Goal: Transaction & Acquisition: Register for event/course

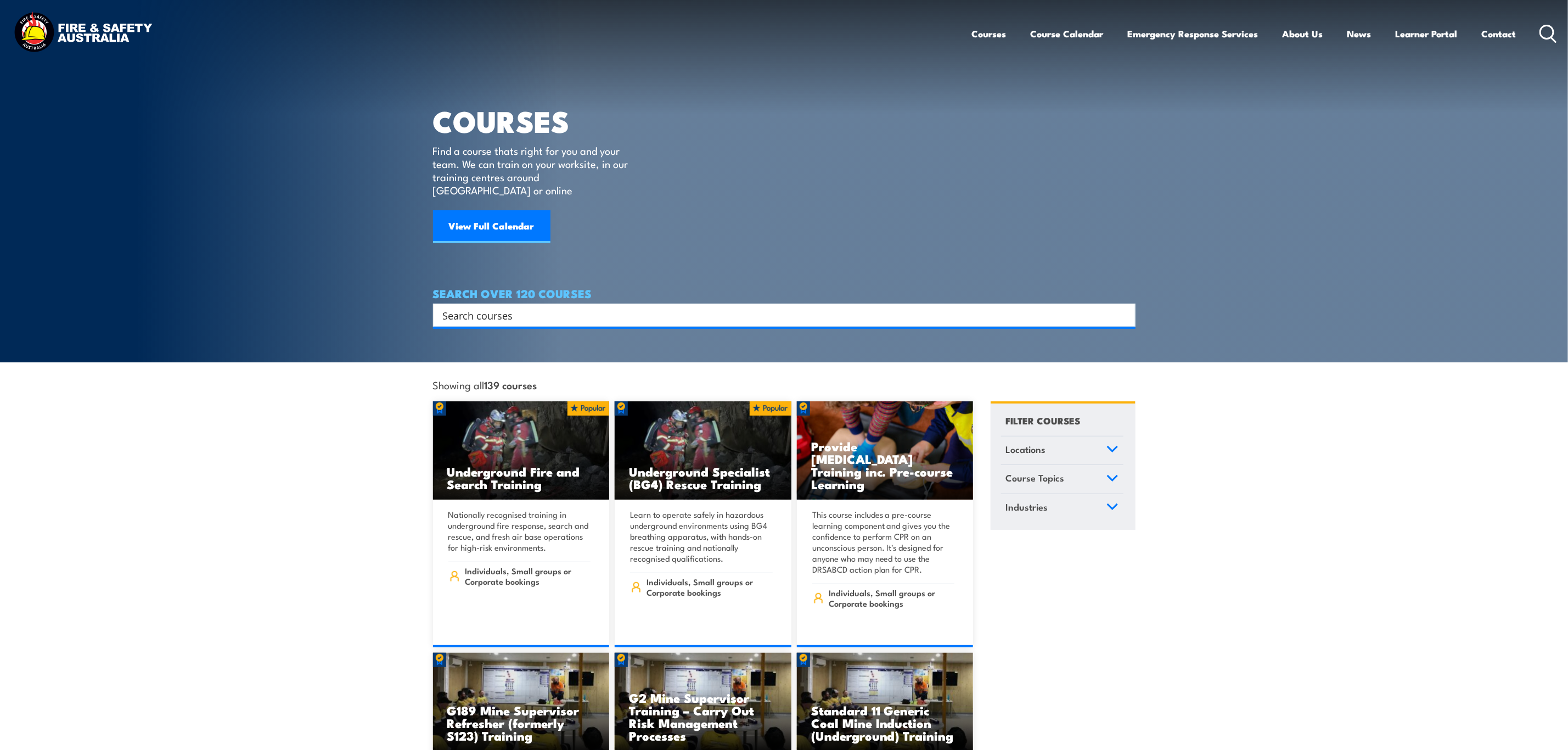
click at [593, 308] on input "Search input" at bounding box center [777, 315] width 669 height 17
click at [1049, 22] on link "Course Calendar" at bounding box center [1067, 34] width 73 height 29
click at [1078, 41] on link "Course Calendar" at bounding box center [1067, 34] width 73 height 29
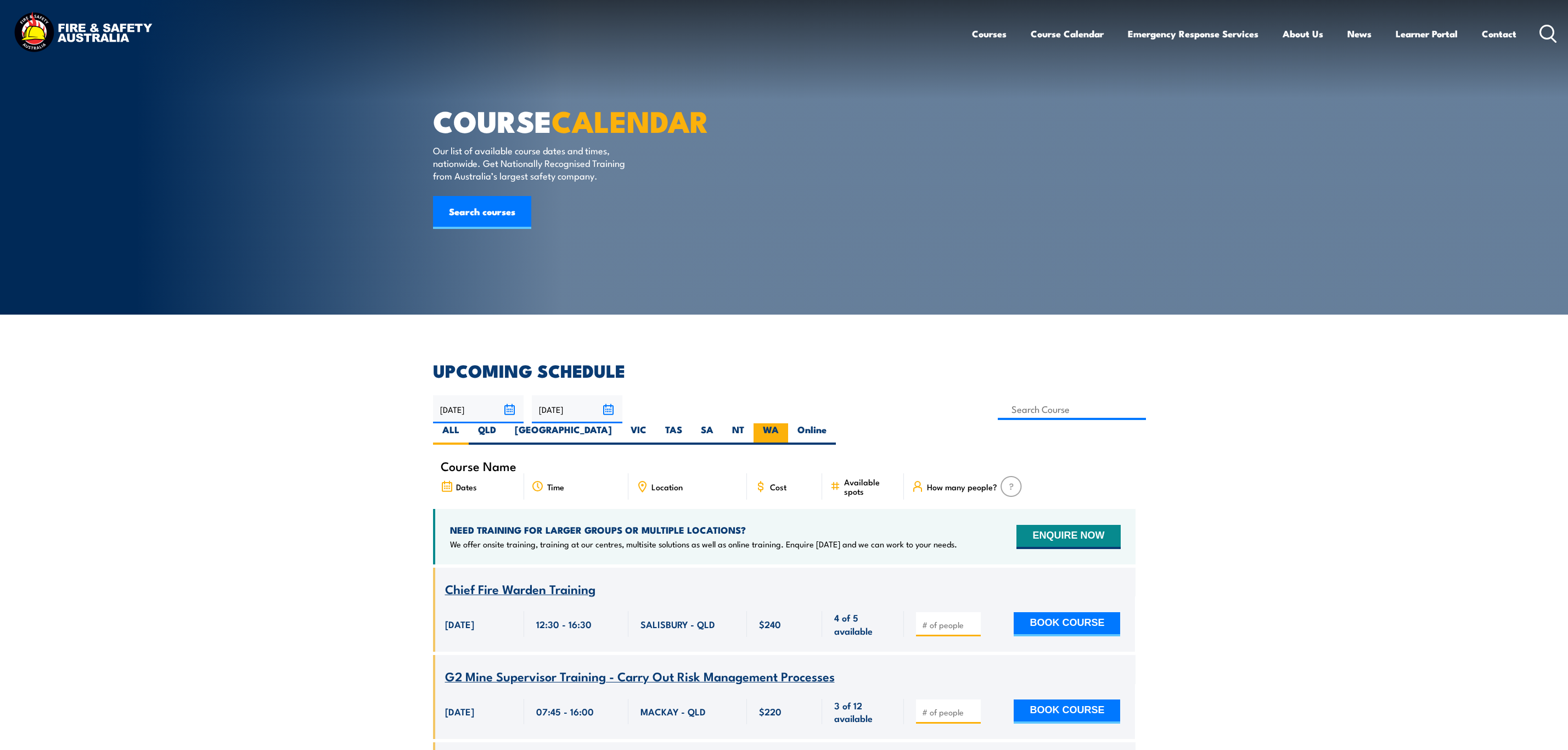
click at [788, 424] on label "WA" at bounding box center [771, 434] width 35 height 21
click at [786, 424] on input "WA" at bounding box center [782, 427] width 7 height 7
radio input "true"
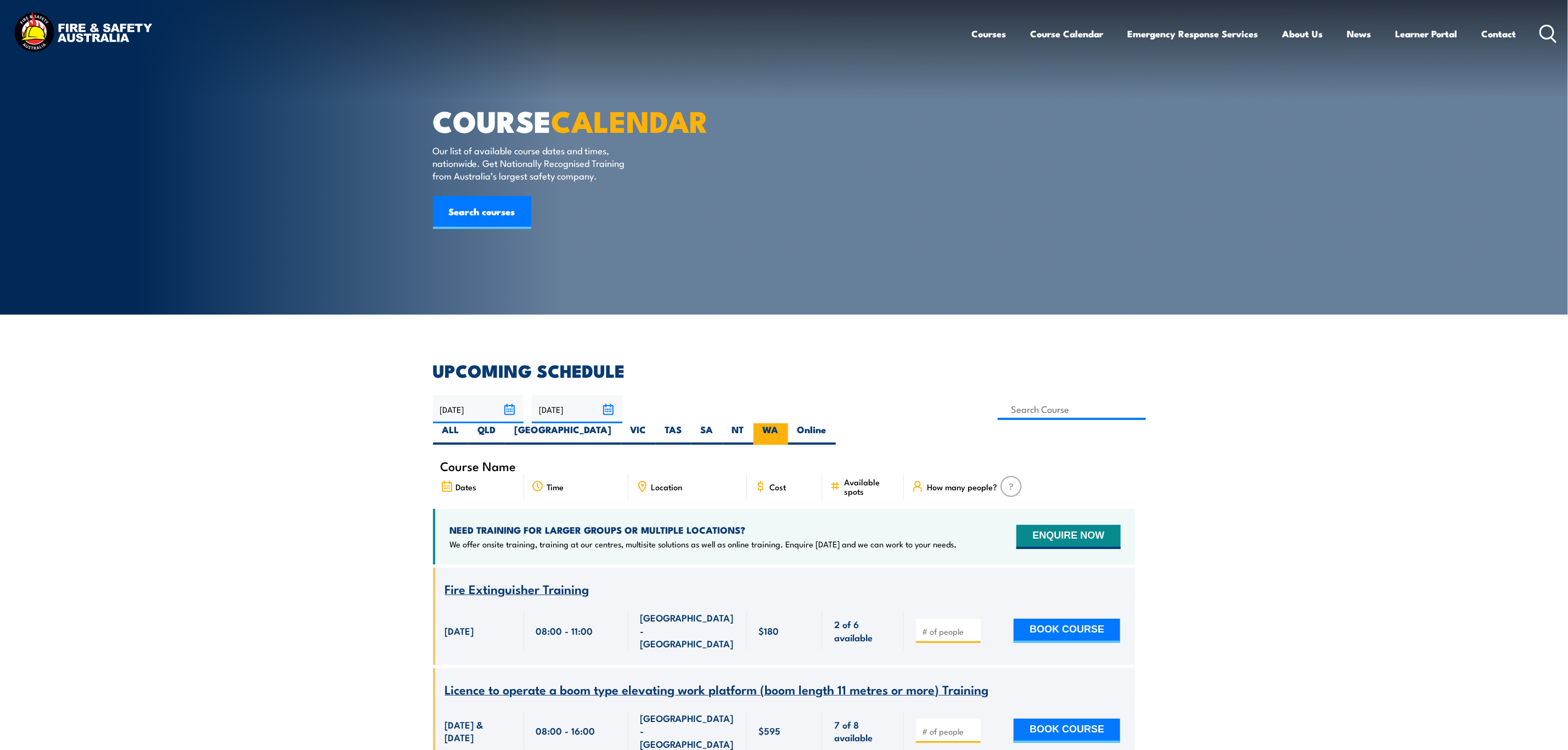
click at [788, 424] on label "WA" at bounding box center [771, 434] width 35 height 21
click at [786, 424] on input "WA" at bounding box center [782, 427] width 7 height 7
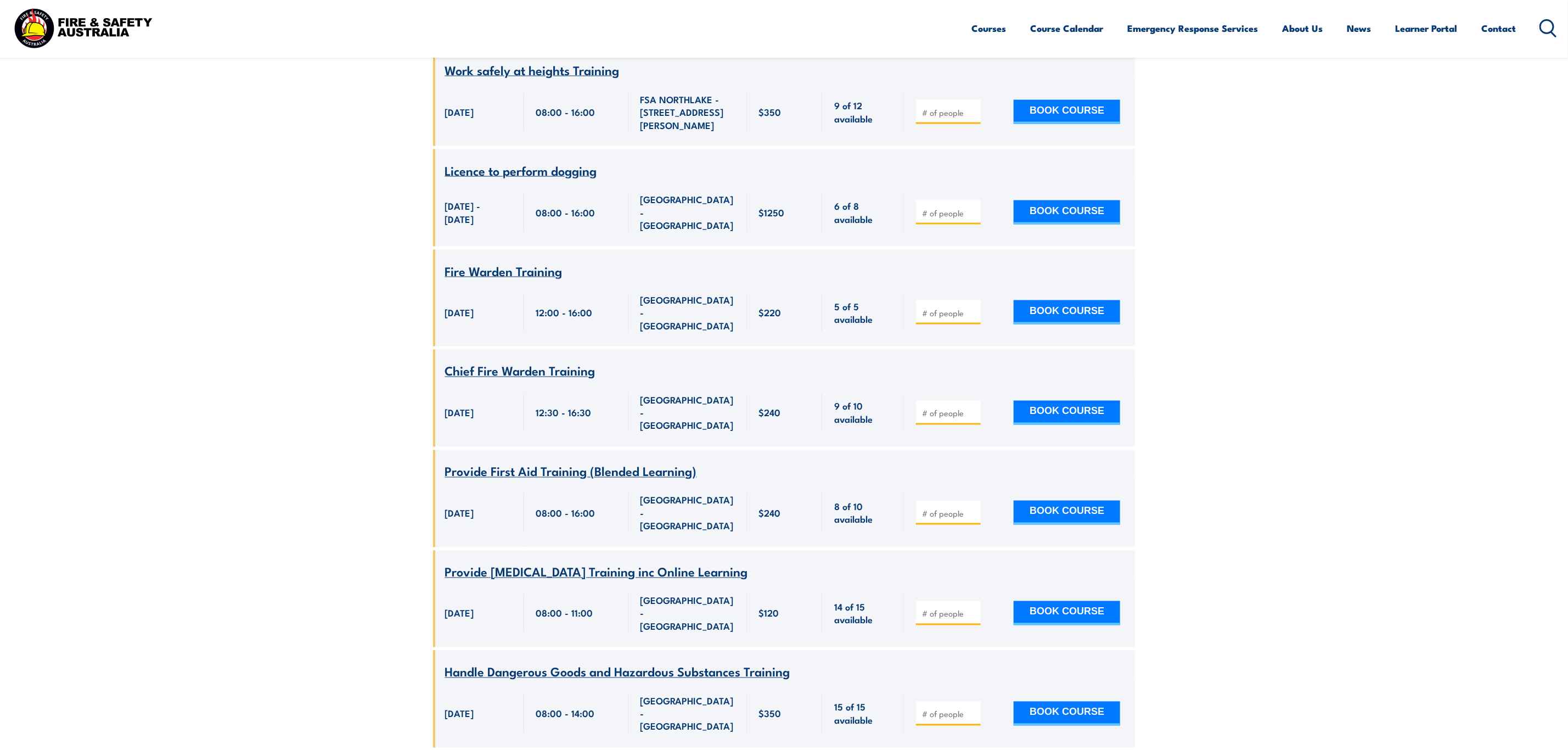
scroll to position [1208, 0]
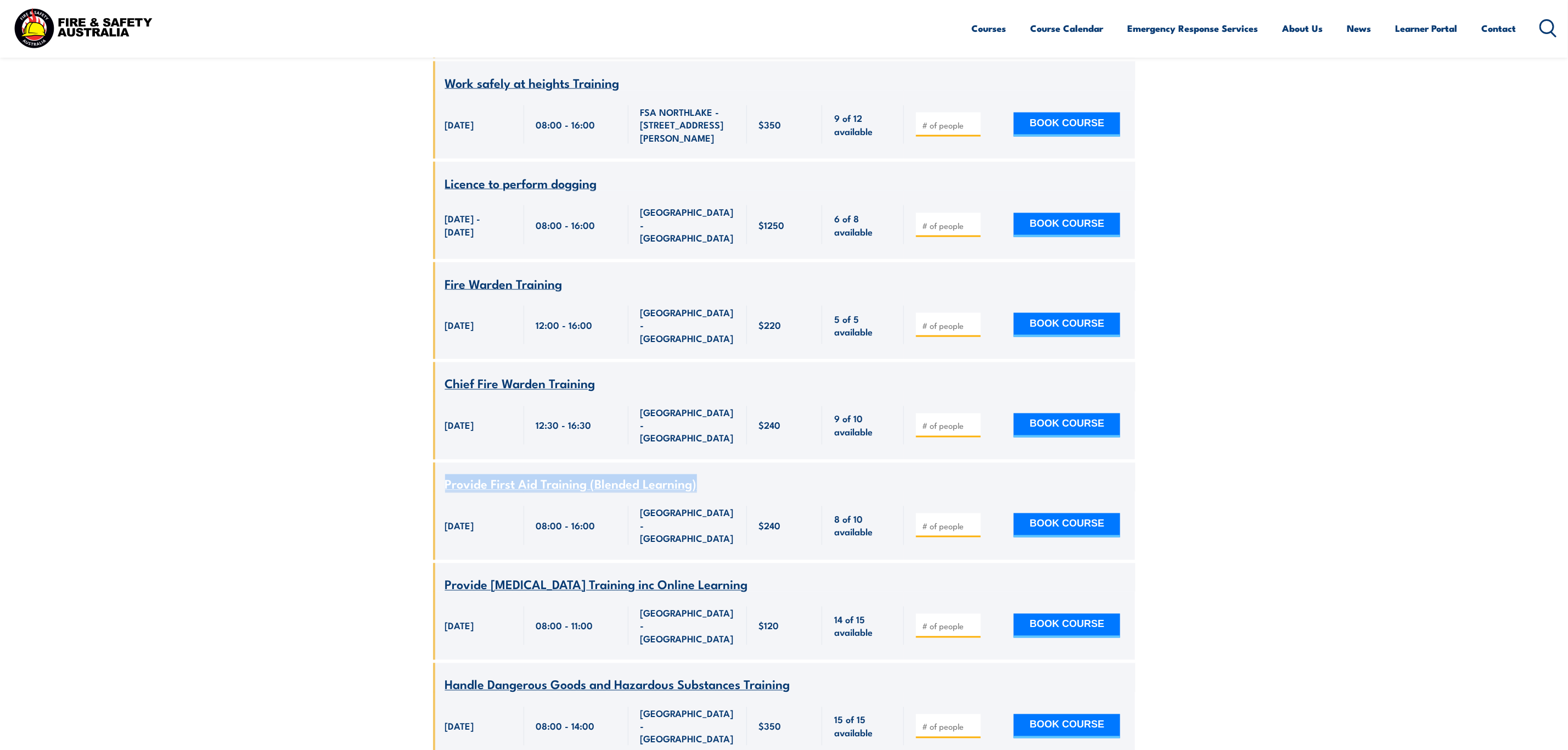
drag, startPoint x: 705, startPoint y: 376, endPoint x: 458, endPoint y: 369, distance: 247.1
click at [442, 463] on div "Course Name Provide First Aid Training (Blended Learning)" at bounding box center [785, 476] width 703 height 28
copy span "Provide First Aid Training (Blended Learning)"
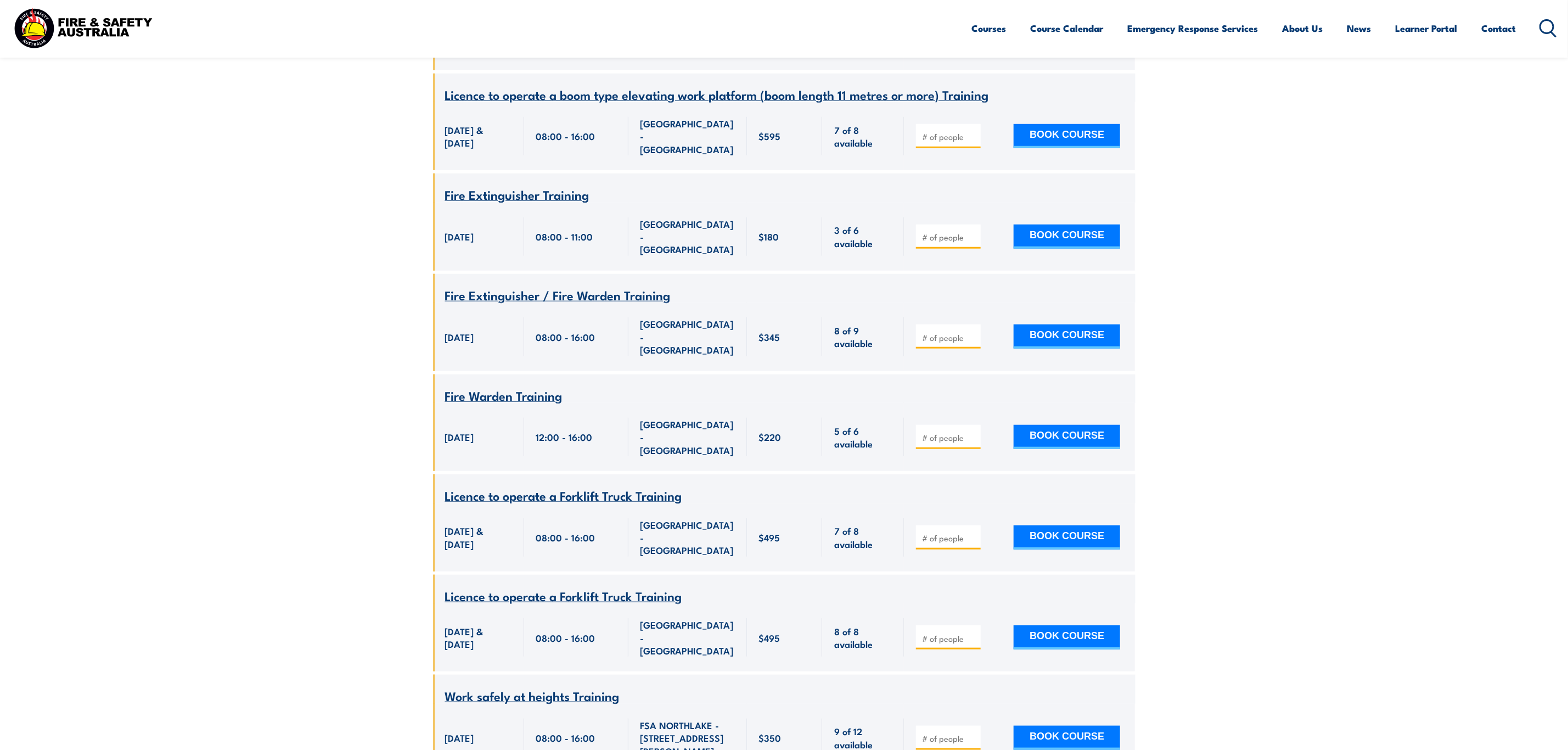
scroll to position [0, 0]
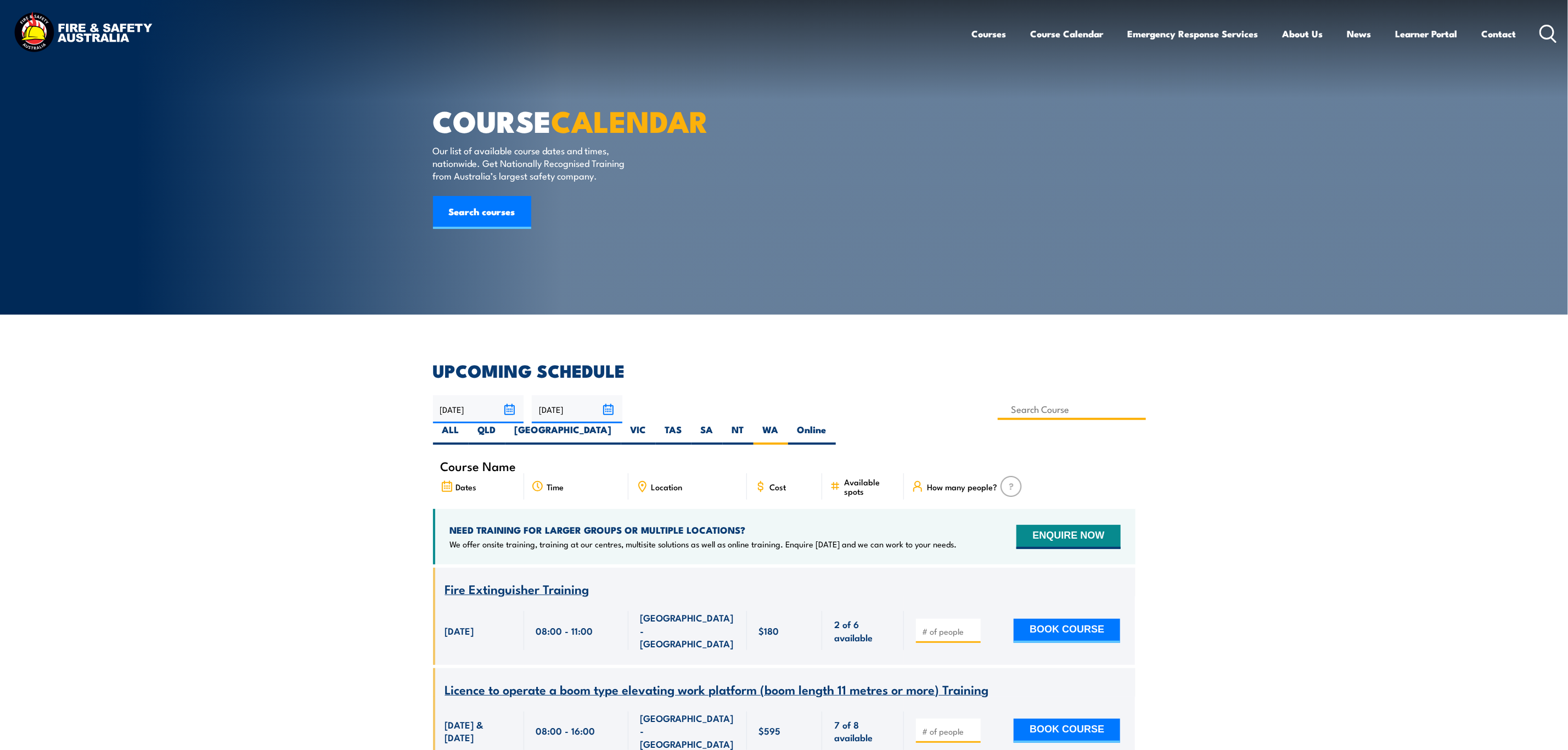
click at [998, 407] on input at bounding box center [1072, 409] width 149 height 21
paste input "Provide First Aid Training (Blended Learning)"
type input "Provide First Aid Training (Blended Learning)"
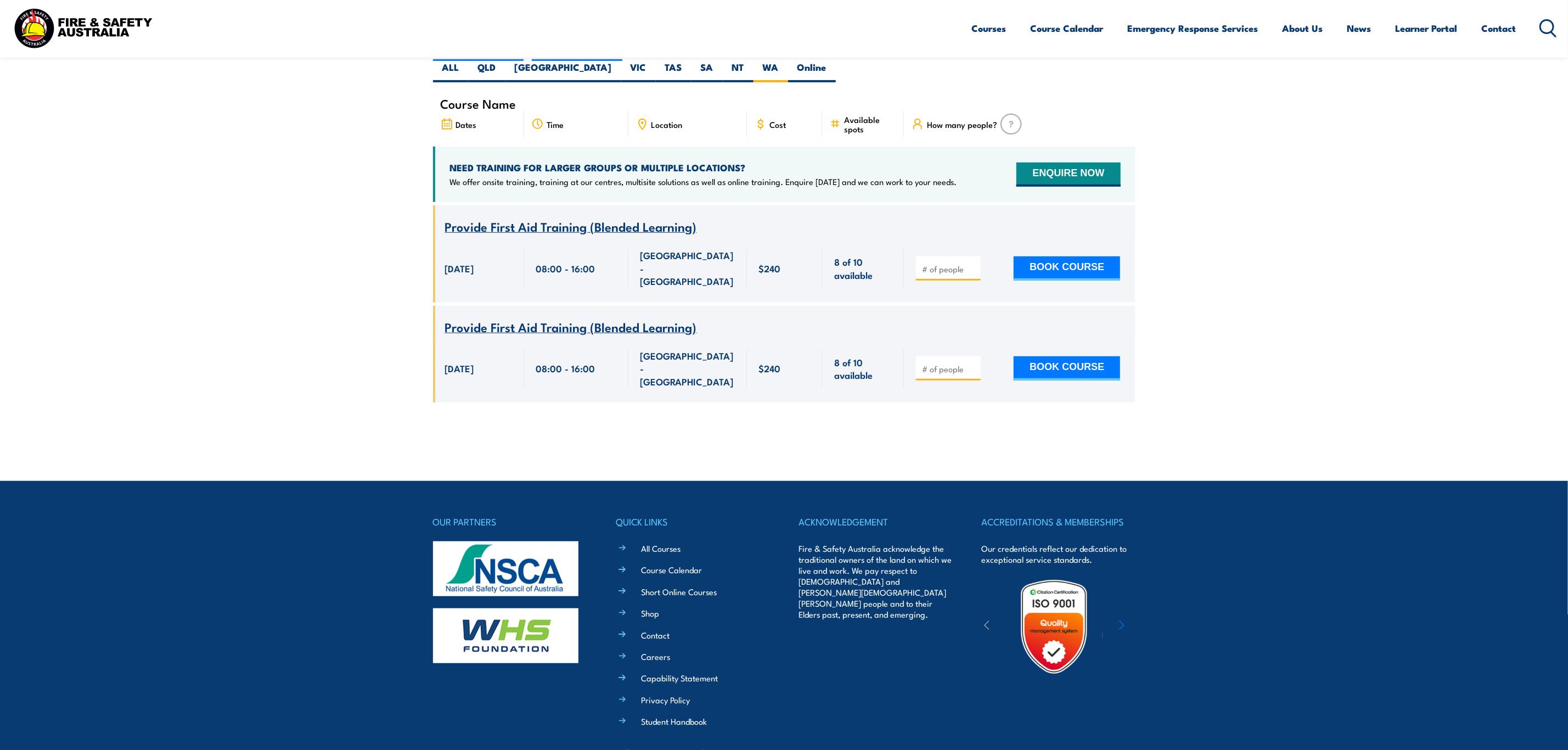
click at [804, 388] on html "Courses Course Calendar Emergency Response Services Services Overview Emergency…" at bounding box center [784, 13] width 1568 height 750
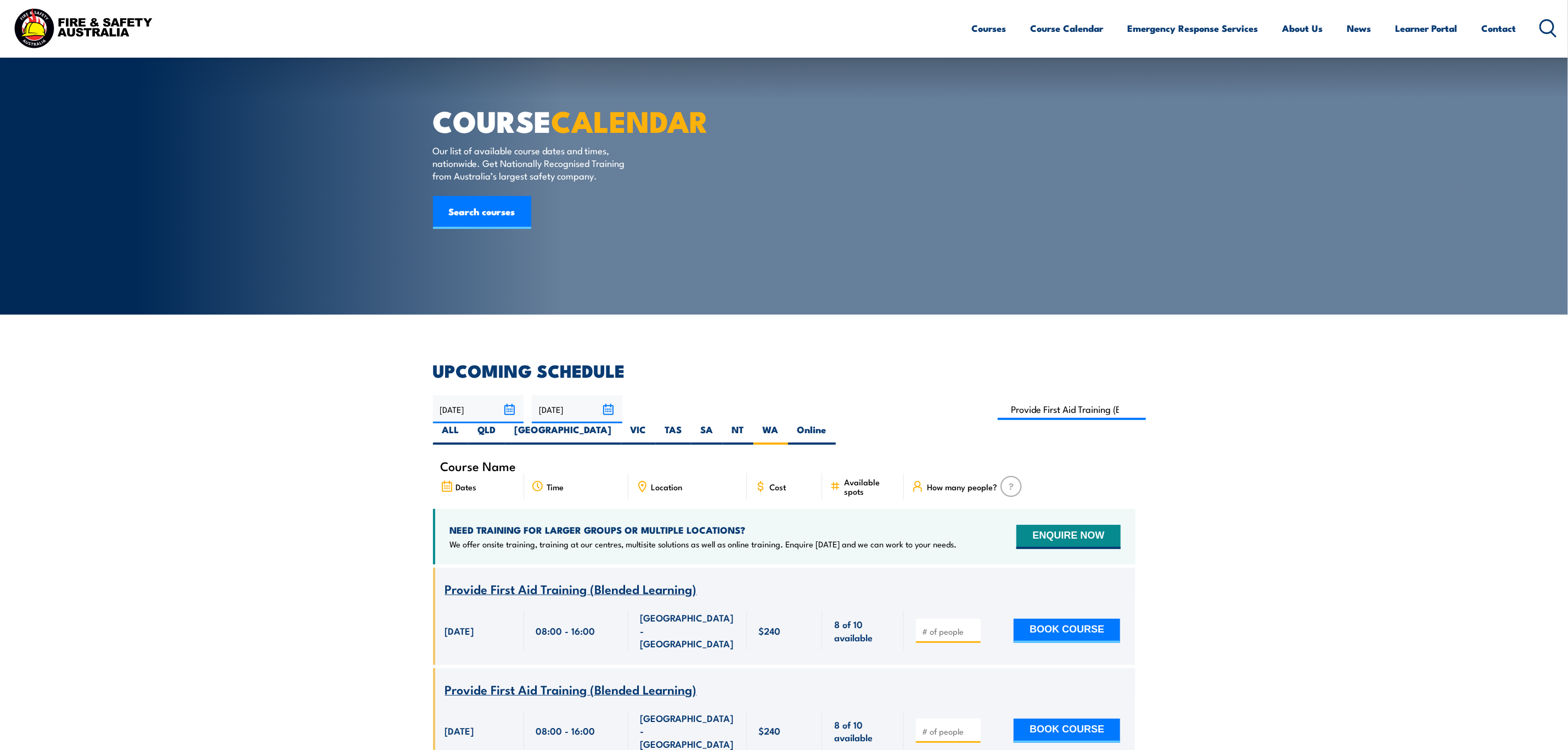
scroll to position [219, 0]
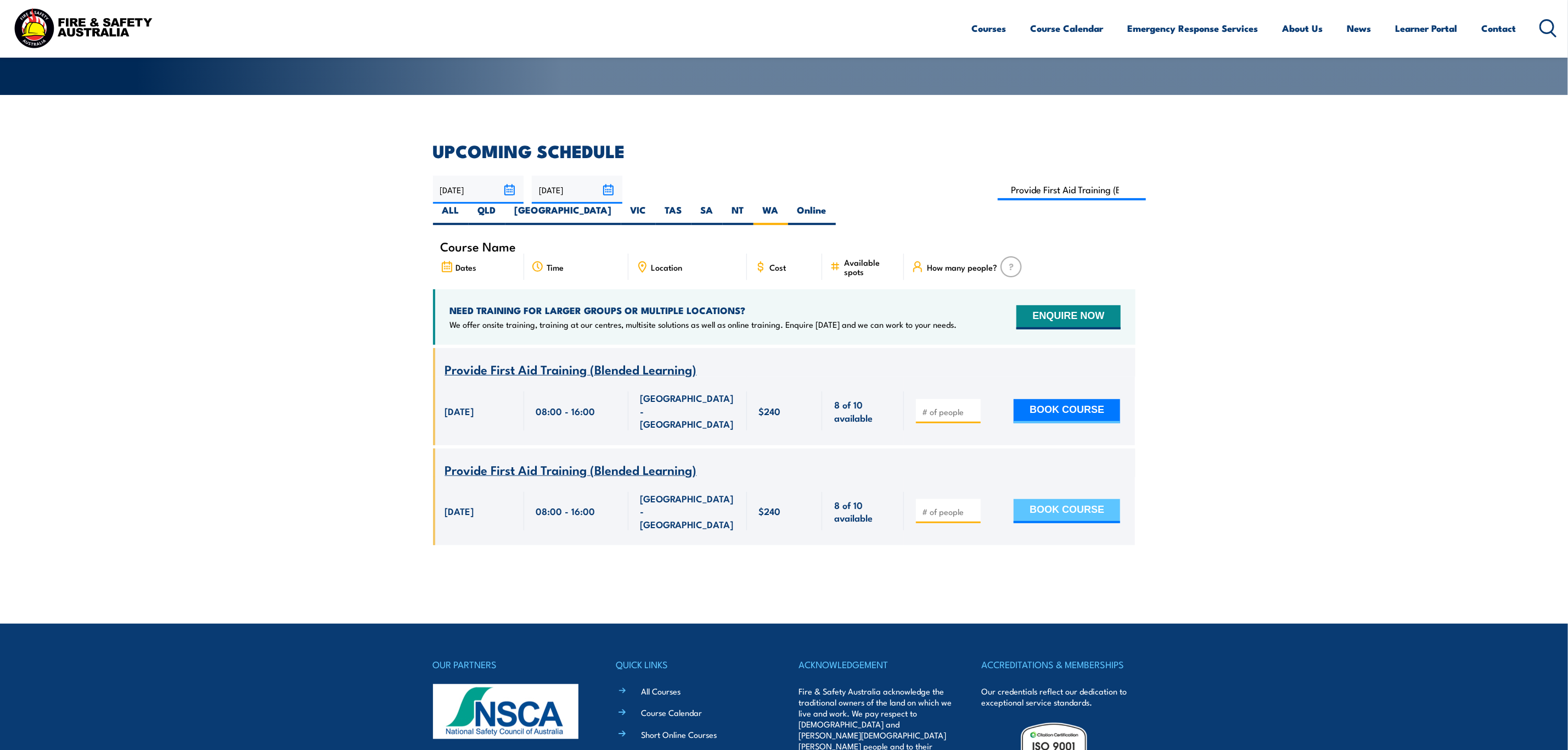
click at [1094, 499] on button "BOOK COURSE" at bounding box center [1066, 510] width 106 height 24
type input "1"
click at [1062, 499] on button "BOOK COURSE" at bounding box center [1066, 510] width 106 height 24
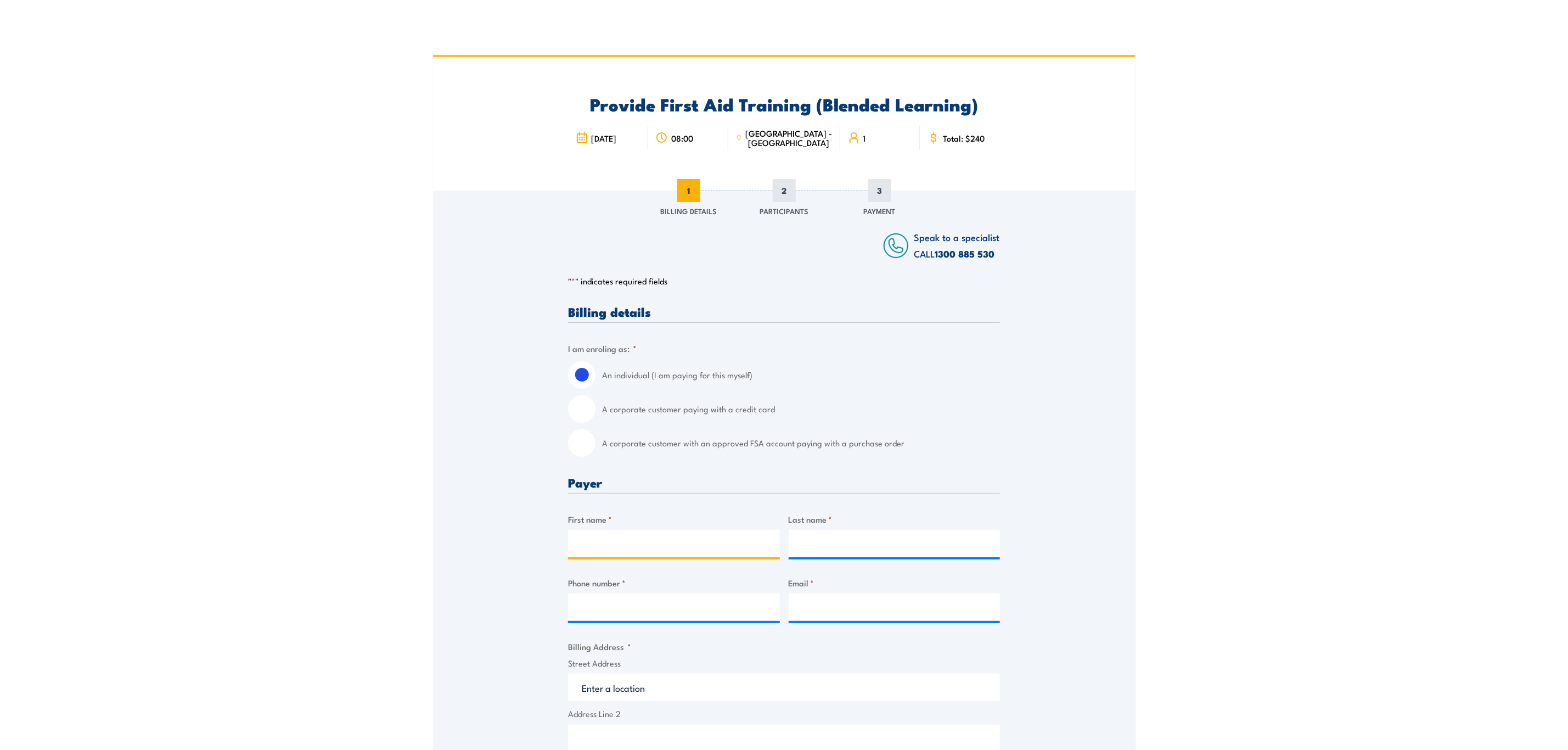
click at [686, 547] on input "First name *" at bounding box center [674, 544] width 212 height 27
click at [583, 446] on input "A corporate customer with an approved FSA account paying with a purchase order" at bounding box center [581, 443] width 27 height 27
radio input "true"
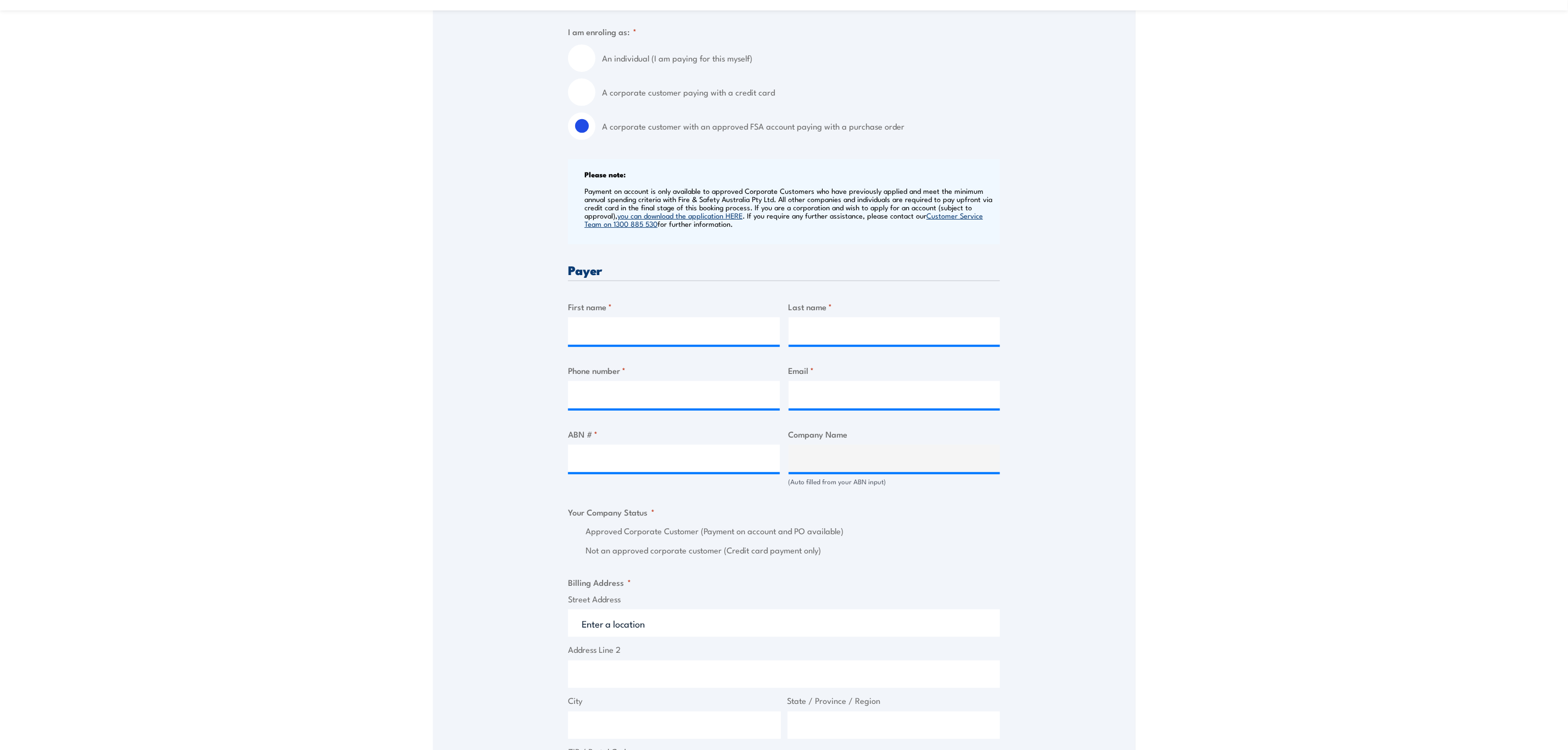
scroll to position [329, 0]
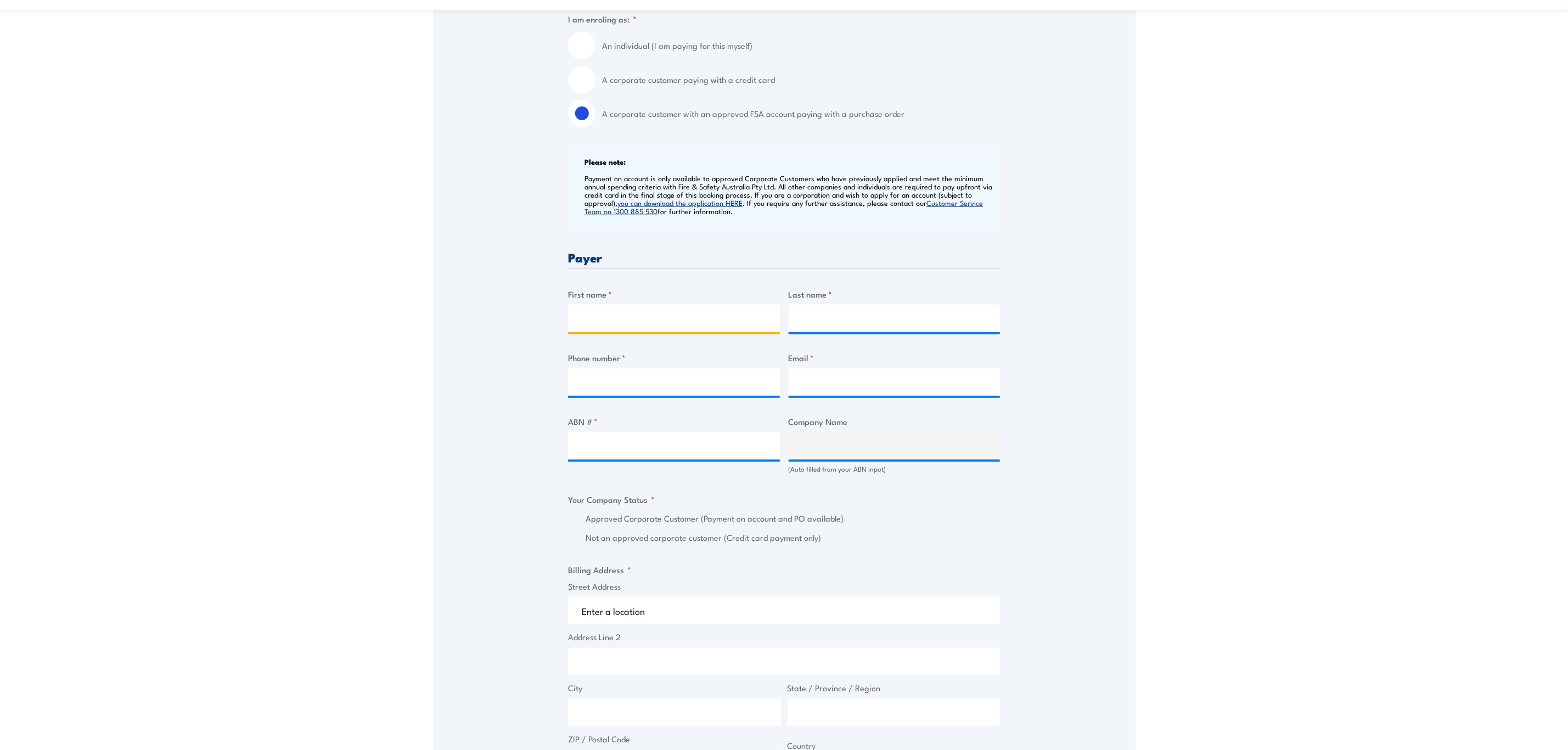
click at [637, 316] on input "First name *" at bounding box center [674, 319] width 212 height 27
type input "s"
type input "shannon"
click at [839, 318] on input "Last name *" at bounding box center [895, 319] width 212 height 27
type input "Ward"
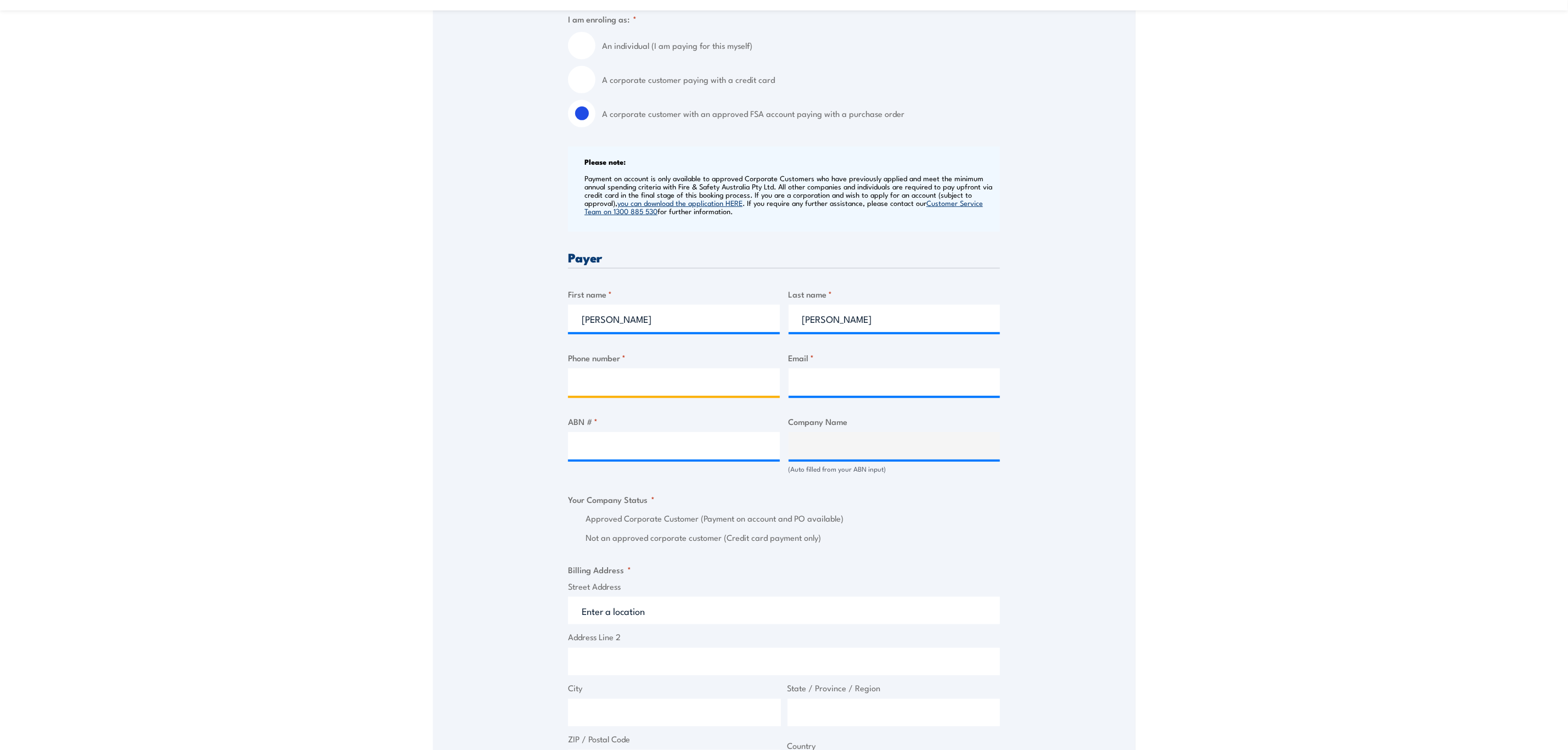
click at [651, 386] on input "Phone number *" at bounding box center [674, 382] width 212 height 27
type input "0437447484"
click at [843, 374] on input "Email *" at bounding box center [895, 382] width 212 height 27
click at [872, 376] on input "shannon.ward7#icloud.com" at bounding box center [895, 382] width 212 height 27
type input "shannon.ward7@icloud.com"
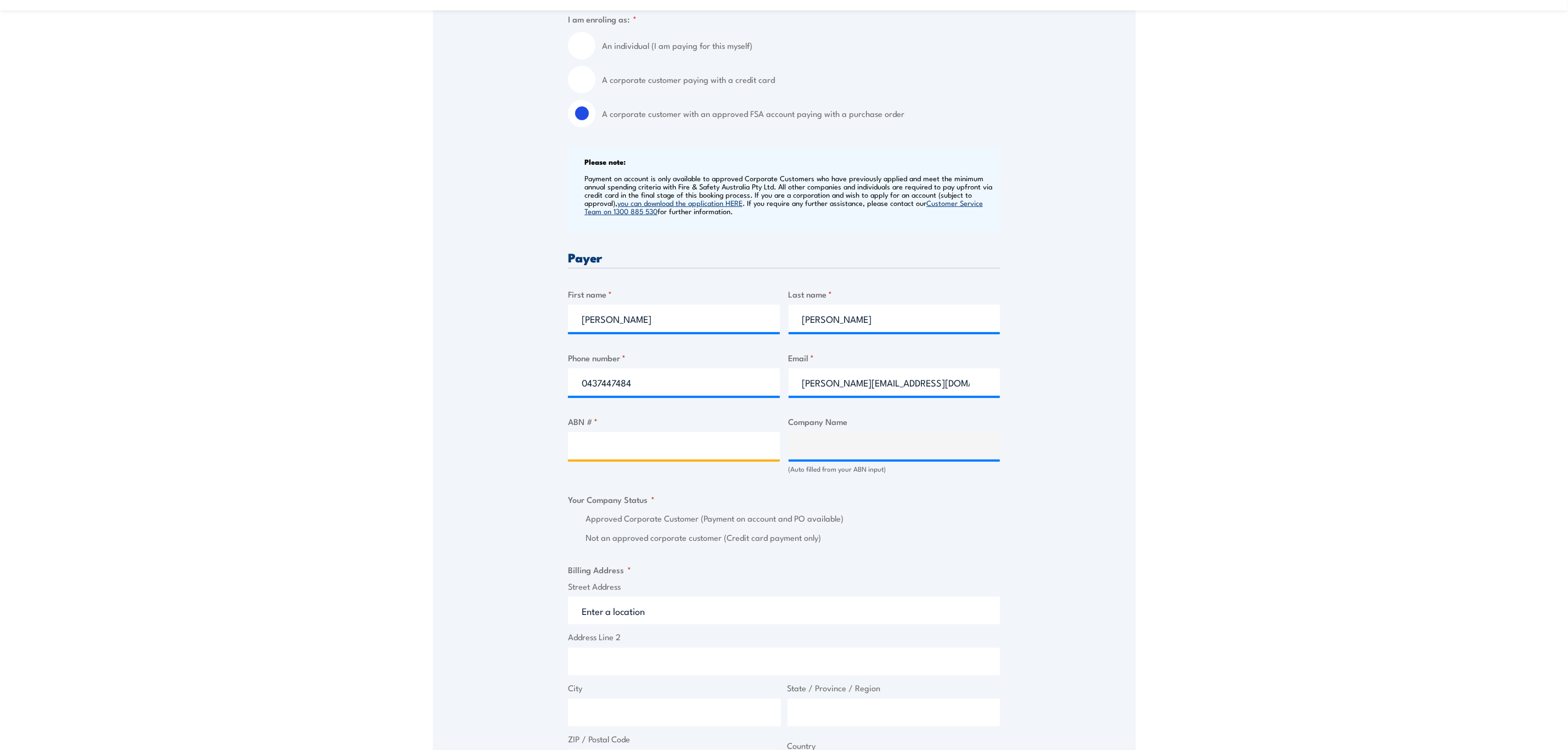
click at [597, 440] on input "ABN # *" at bounding box center [674, 446] width 212 height 27
click at [648, 441] on input "ABN # *" at bounding box center [674, 446] width 212 height 27
paste input "51 603 146 676"
type input "51 603 146 676"
click at [634, 442] on input "51 603 146 676" at bounding box center [674, 446] width 212 height 27
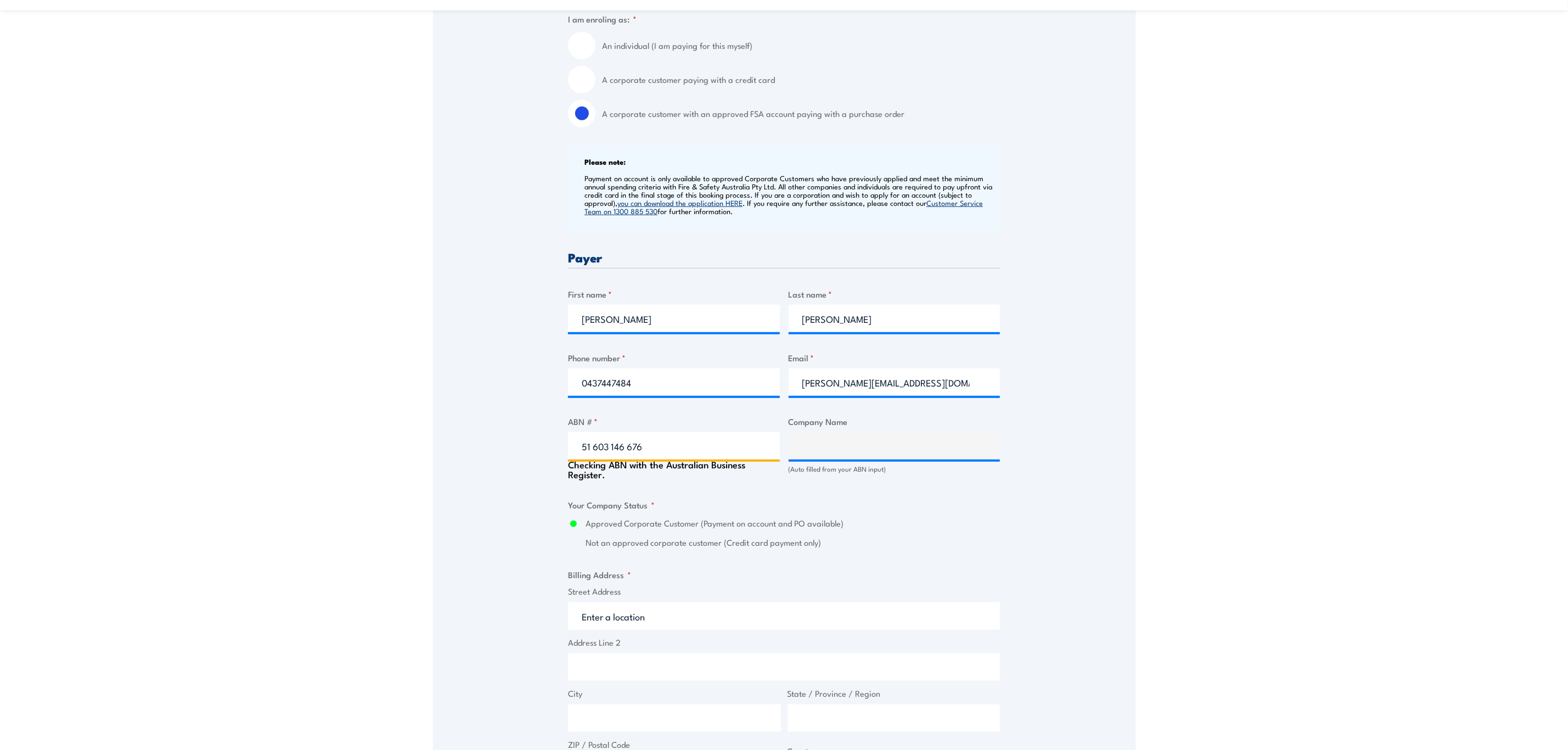
type input "VENTIA PTY LIMITED"
radio input "true"
type input "51603146676"
click at [881, 488] on div "Billing details I am enroling as: * An individual (I am paying for this myself)…" at bounding box center [784, 545] width 432 height 1141
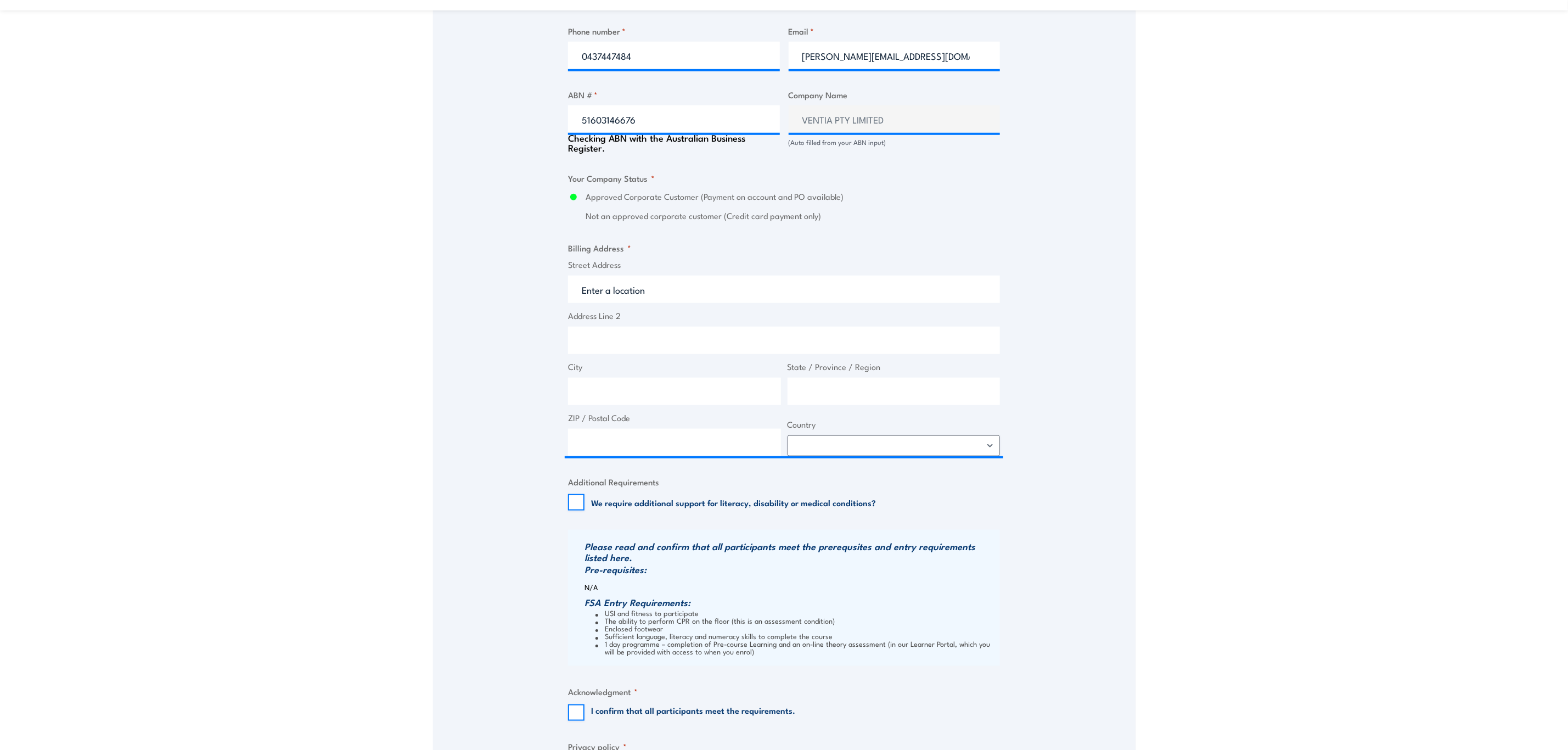
scroll to position [658, 0]
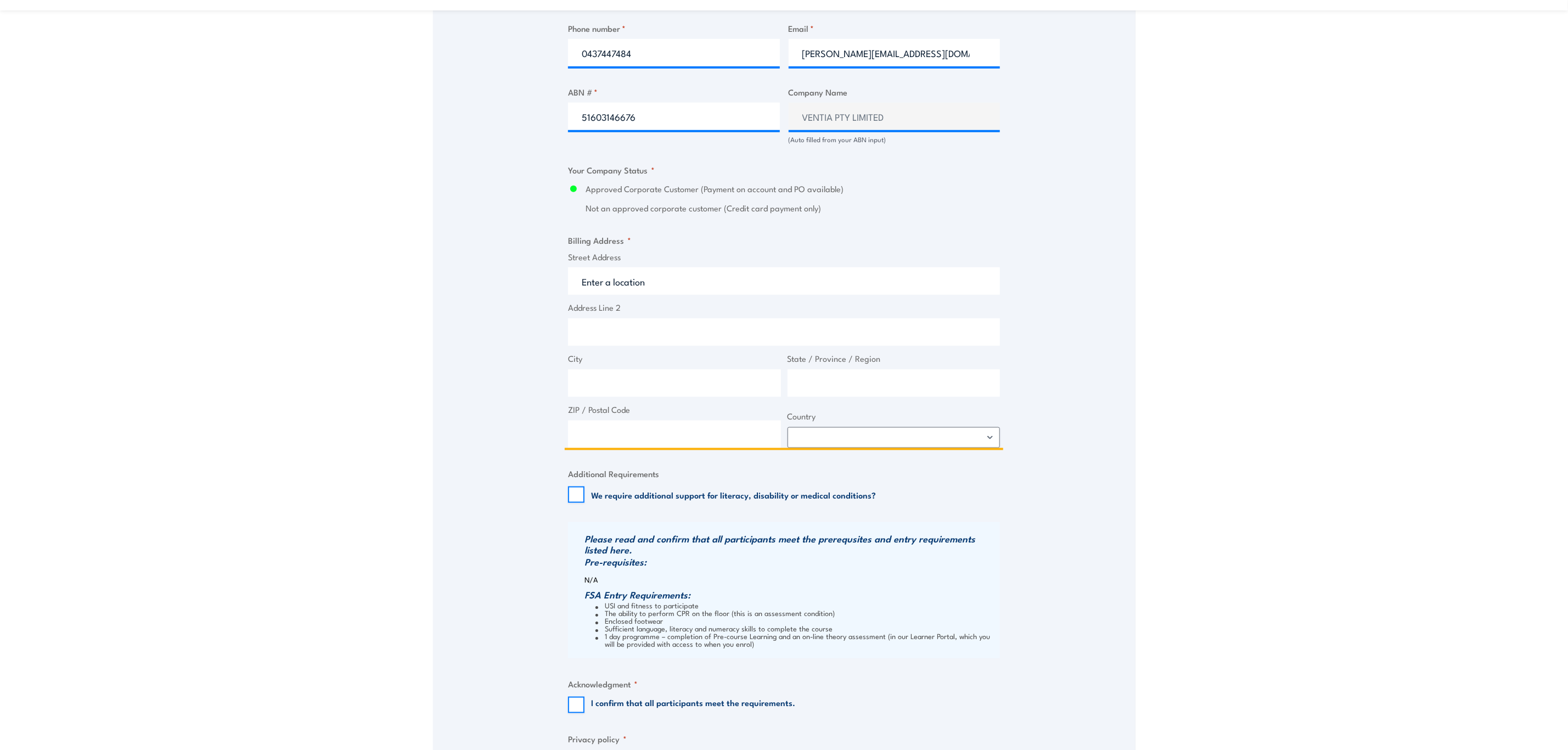
click at [705, 286] on input "Street Address" at bounding box center [784, 281] width 432 height 27
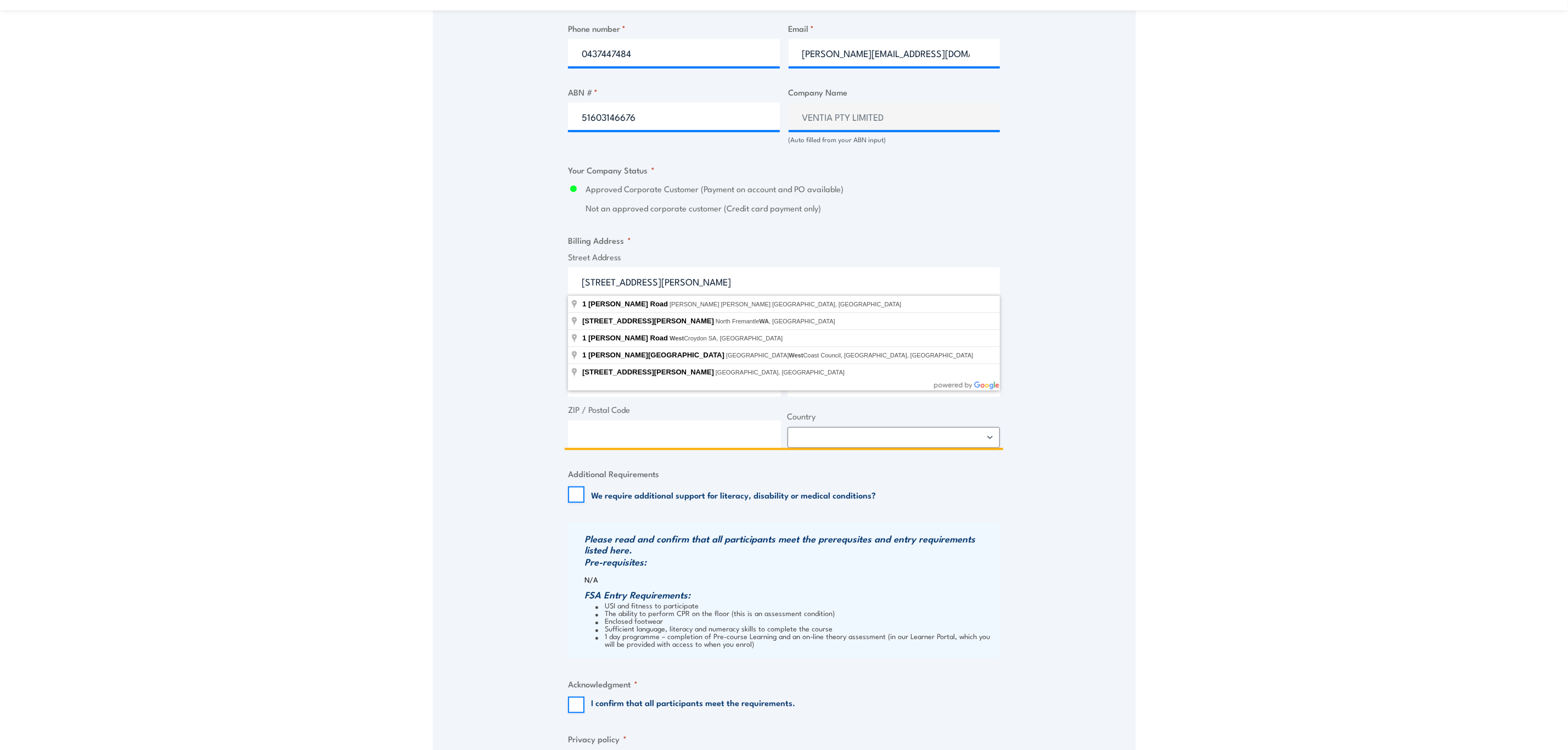
drag, startPoint x: 646, startPoint y: 281, endPoint x: 572, endPoint y: 280, distance: 74.0
click at [572, 280] on input "1 ALFRED ROAD west" at bounding box center [784, 281] width 432 height 27
click at [753, 274] on input "1 alfred road west" at bounding box center [784, 281] width 432 height 27
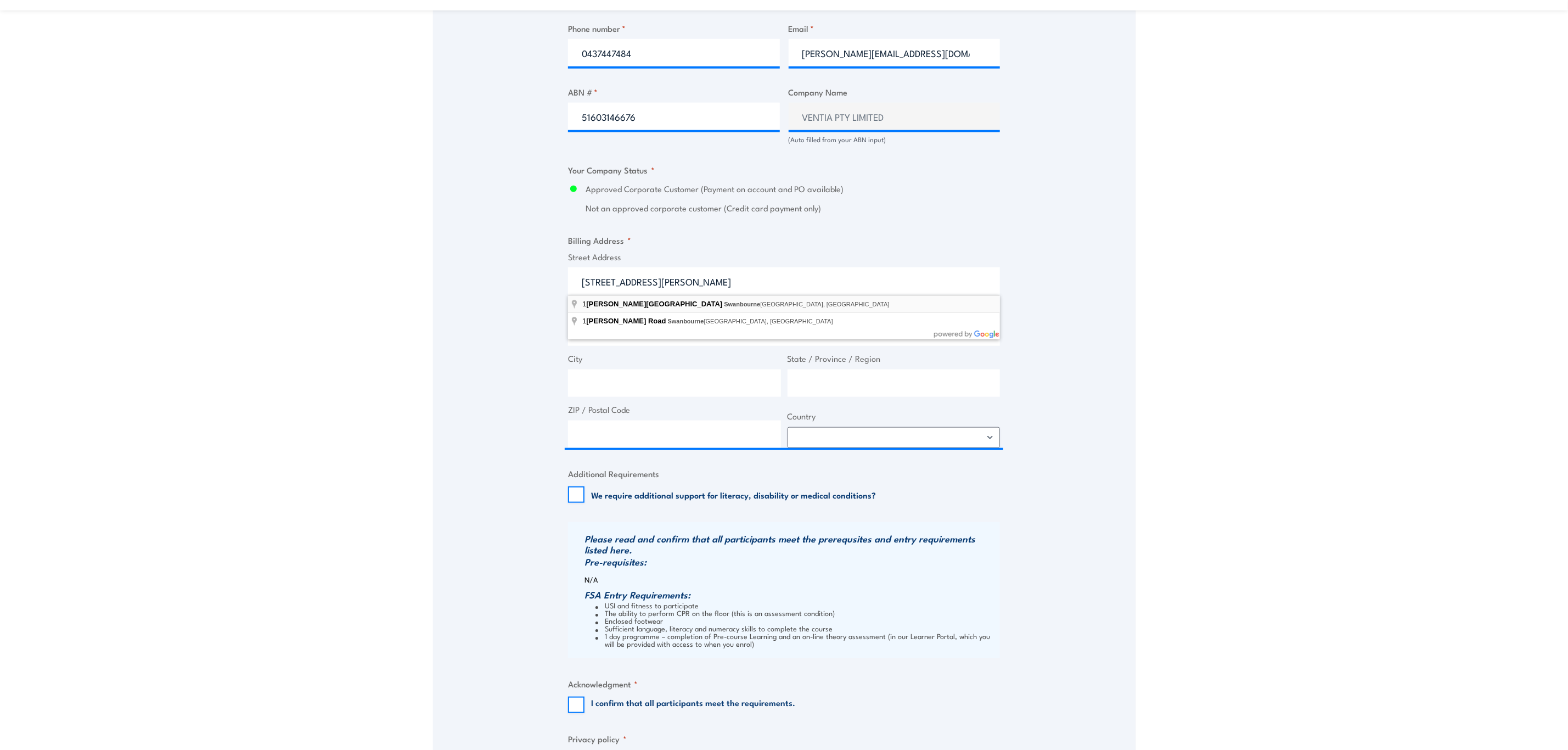
type input "1 Alfred Road West, Swanbourne WA, Australia"
type input "Alfred Rd West"
type input "Swanbourne"
type input "Western Australia"
type input "6010"
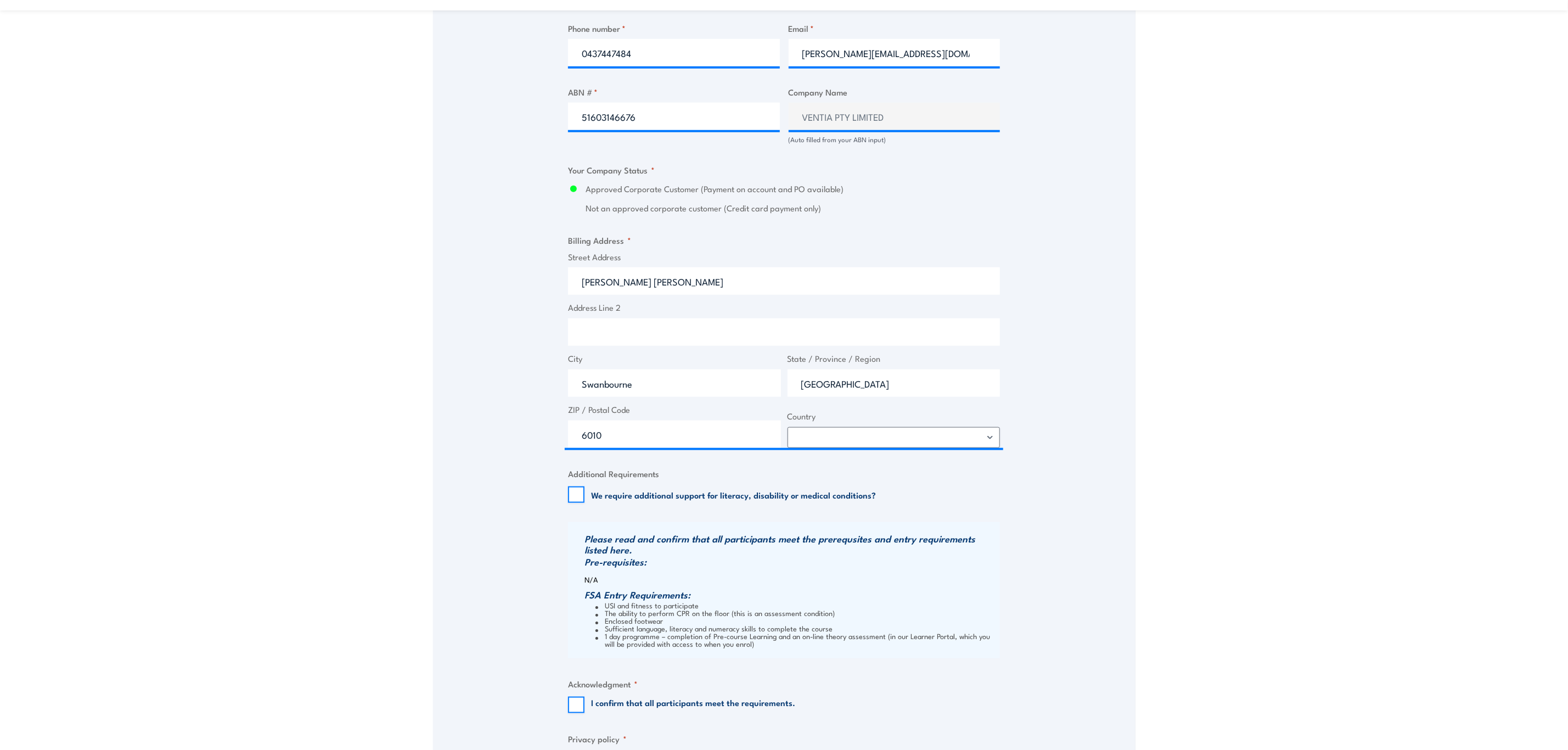
select select "Australia"
click at [847, 435] on select "Afghanistan Albania Algeria American Samoa Andorra Angola Anguilla Antarctica A…" at bounding box center [894, 437] width 213 height 20
drag, startPoint x: 626, startPoint y: 517, endPoint x: 658, endPoint y: 512, distance: 32.4
click at [626, 517] on div "Billing details I am enroling as: * An individual (I am paying for this myself)…" at bounding box center [784, 216] width 432 height 1141
click at [586, 497] on div "We require additional support for literacy, disability or medical conditions?" at bounding box center [722, 494] width 308 height 17
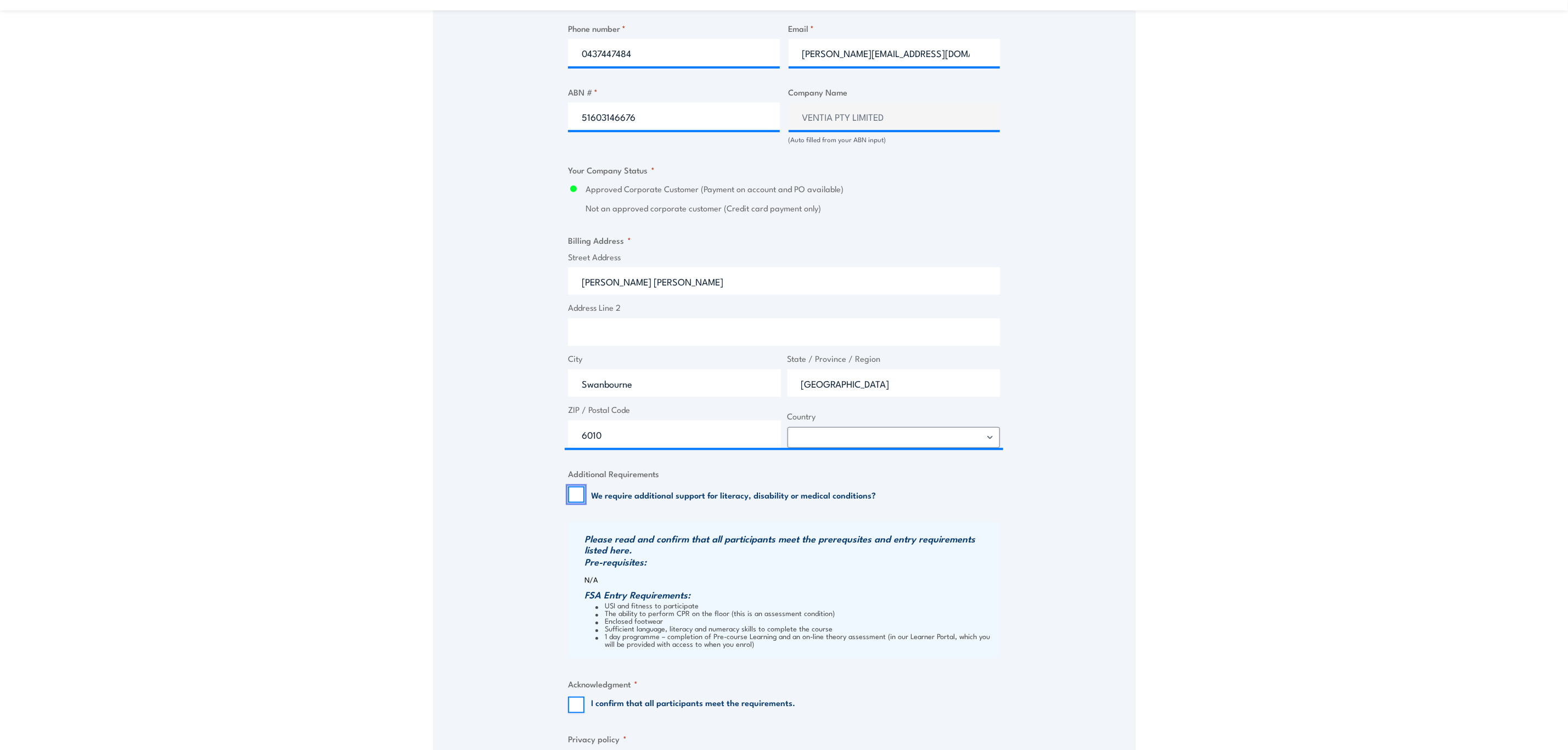
click at [576, 493] on input "We require additional support for literacy, disability or medical conditions?" at bounding box center [576, 494] width 17 height 17
drag, startPoint x: 600, startPoint y: 498, endPoint x: 784, endPoint y: 503, distance: 184.1
click at [783, 502] on div "We require additional support for literacy, disability or medical conditions?" at bounding box center [722, 494] width 308 height 17
click at [817, 512] on div "Billing details I am enroling as: * An individual (I am paying for this myself)…" at bounding box center [784, 216] width 432 height 1141
click at [585, 493] on div "We require additional support for literacy, disability or medical conditions?" at bounding box center [722, 494] width 308 height 17
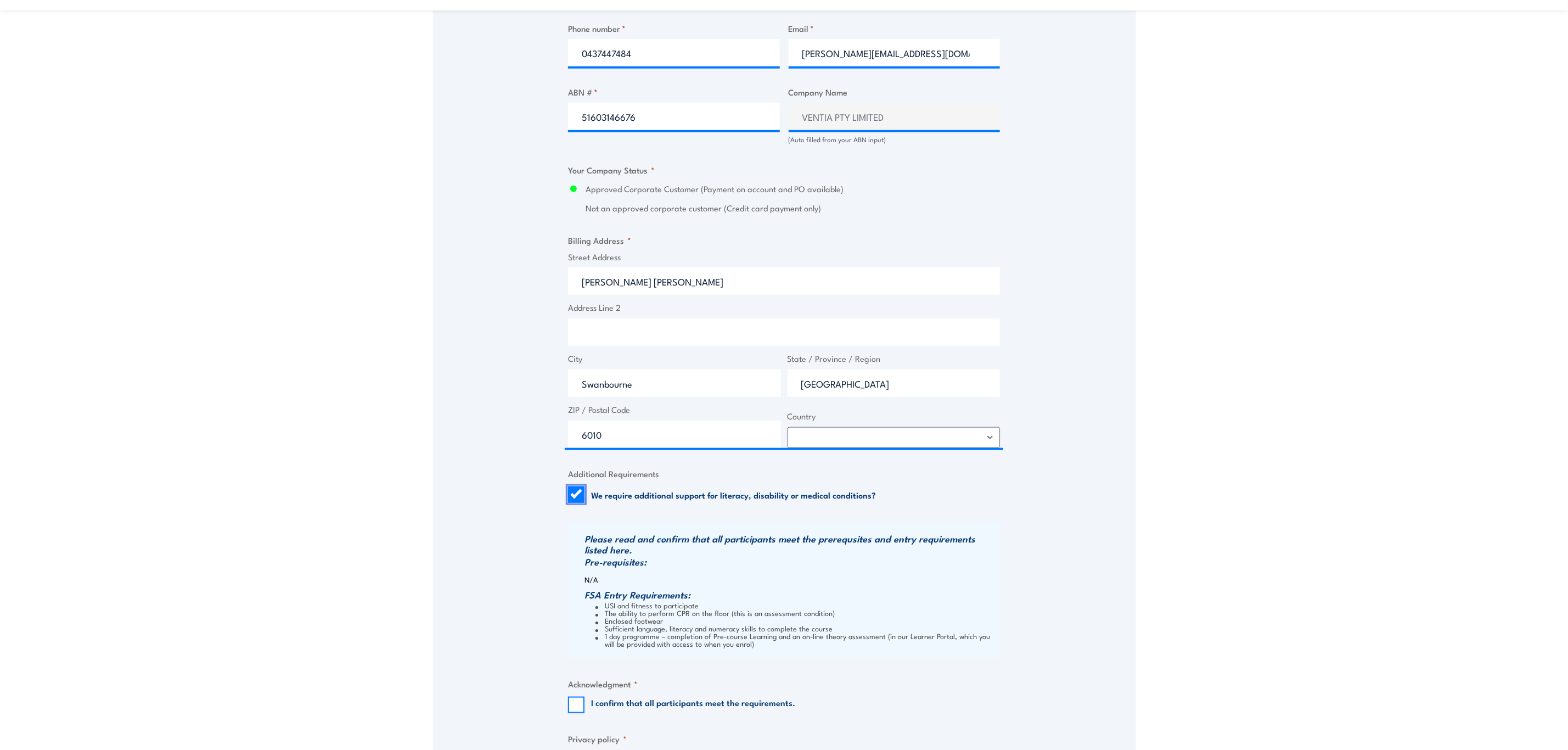
click at [576, 493] on input "We require additional support for literacy, disability or medical conditions?" at bounding box center [576, 494] width 17 height 17
checkbox input "false"
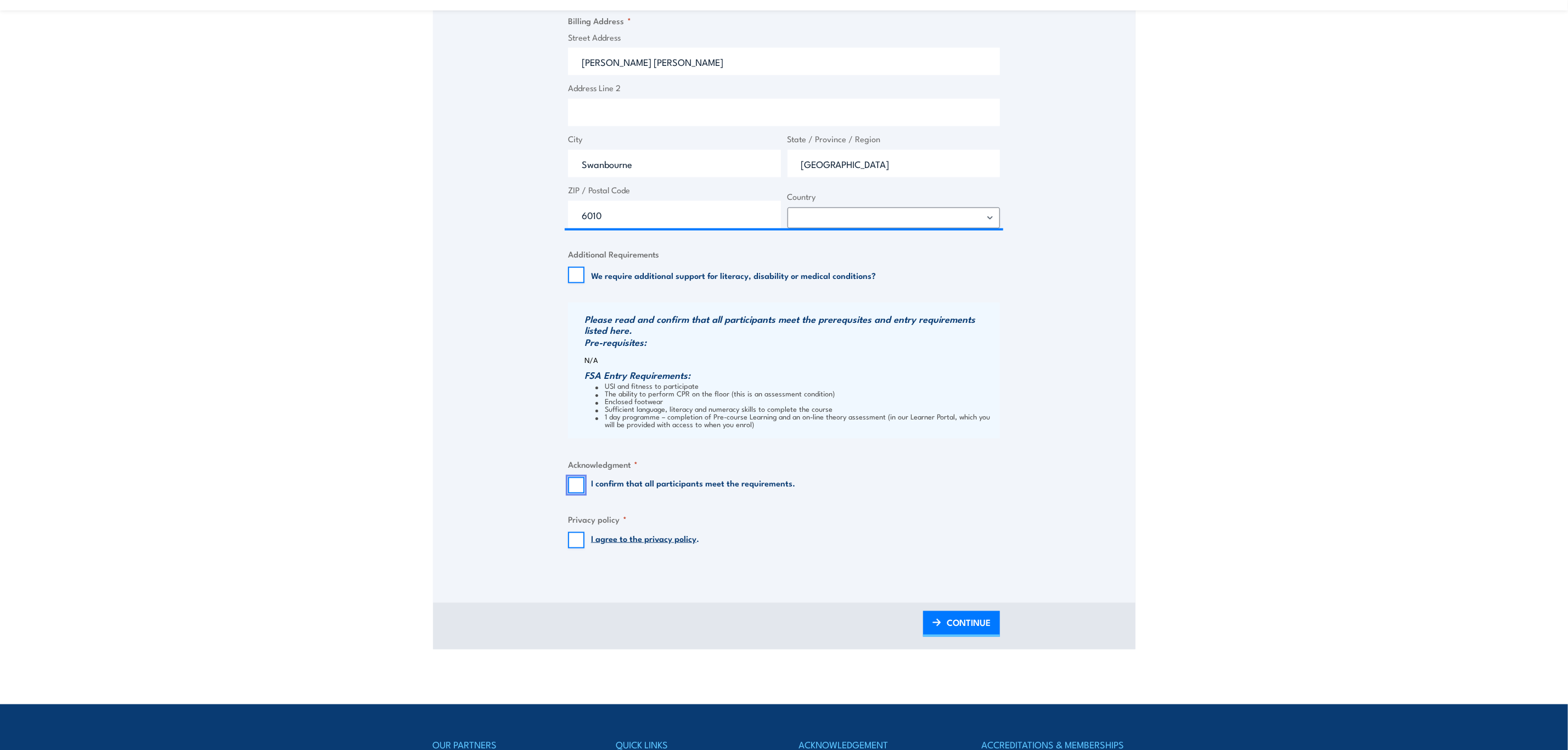
click at [579, 483] on input "I confirm that all participants meet the requirements." at bounding box center [576, 485] width 17 height 17
checkbox input "true"
click at [577, 544] on input "I agree to the privacy policy ." at bounding box center [576, 540] width 17 height 17
checkbox input "true"
click at [984, 626] on span "CONTINUE" at bounding box center [968, 622] width 44 height 29
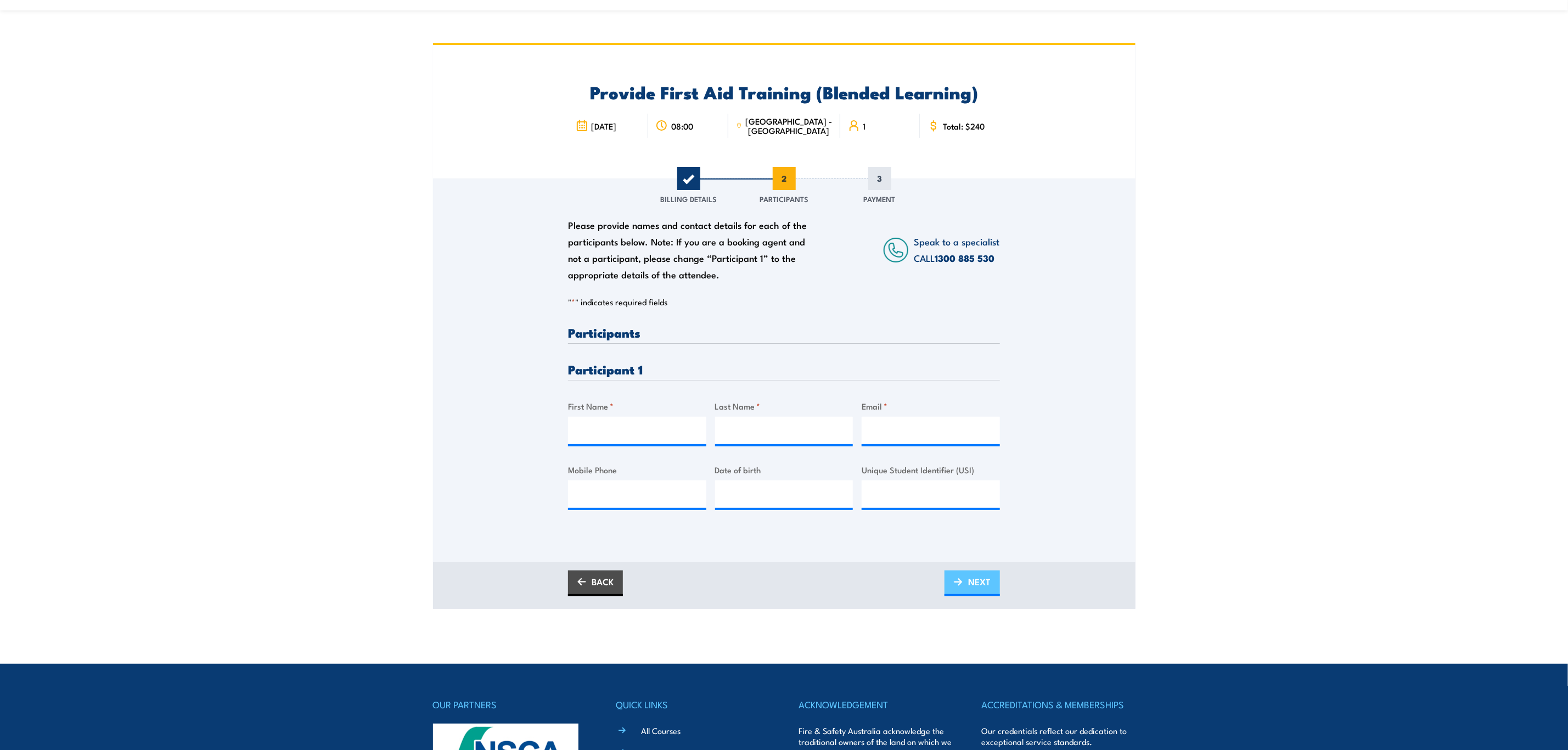
scroll to position [0, 0]
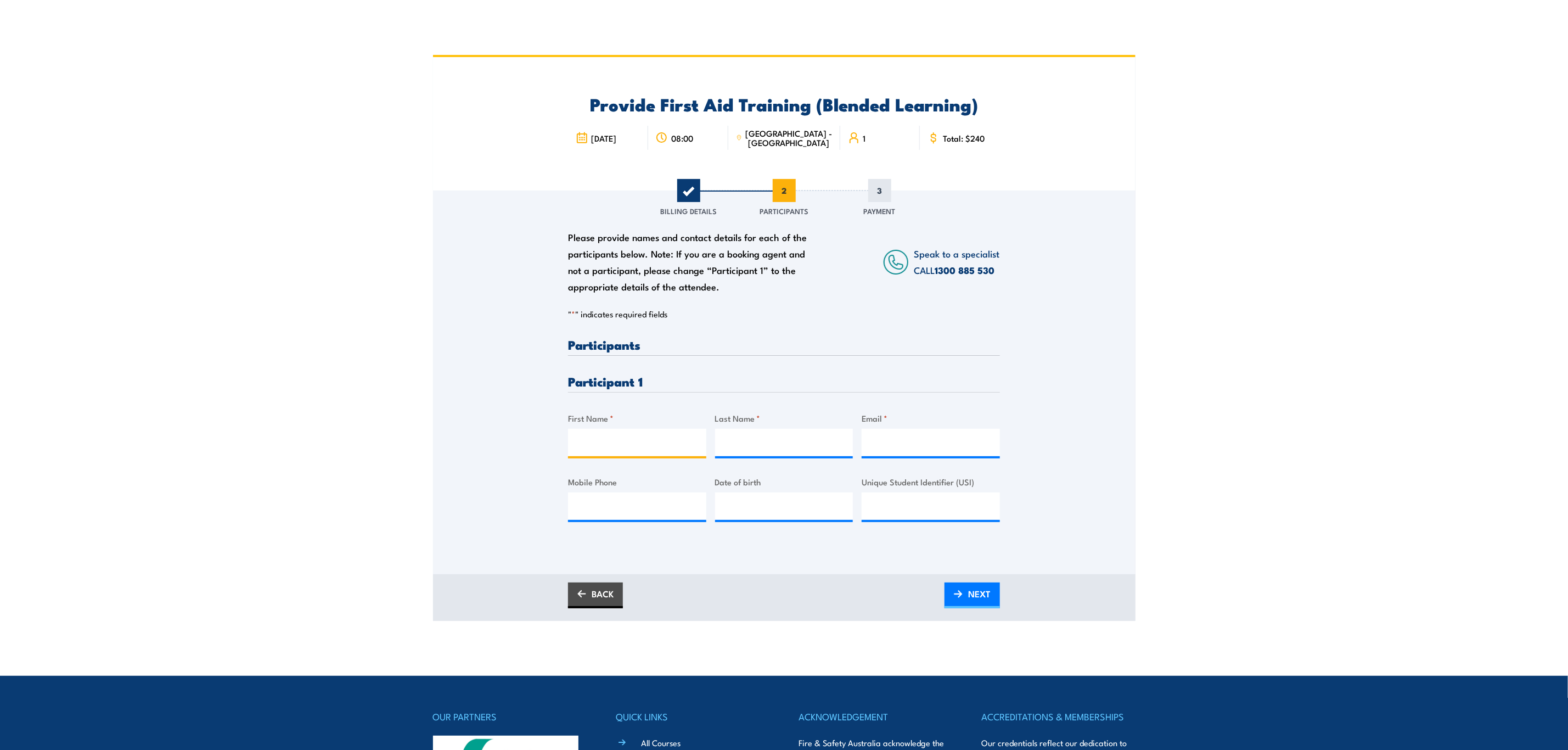
click at [666, 438] on input "First Name *" at bounding box center [637, 442] width 138 height 27
click at [738, 436] on input "Last Name *" at bounding box center [784, 442] width 138 height 27
click at [613, 443] on input "Geoff Barber" at bounding box center [637, 442] width 138 height 27
type input "Geoff"
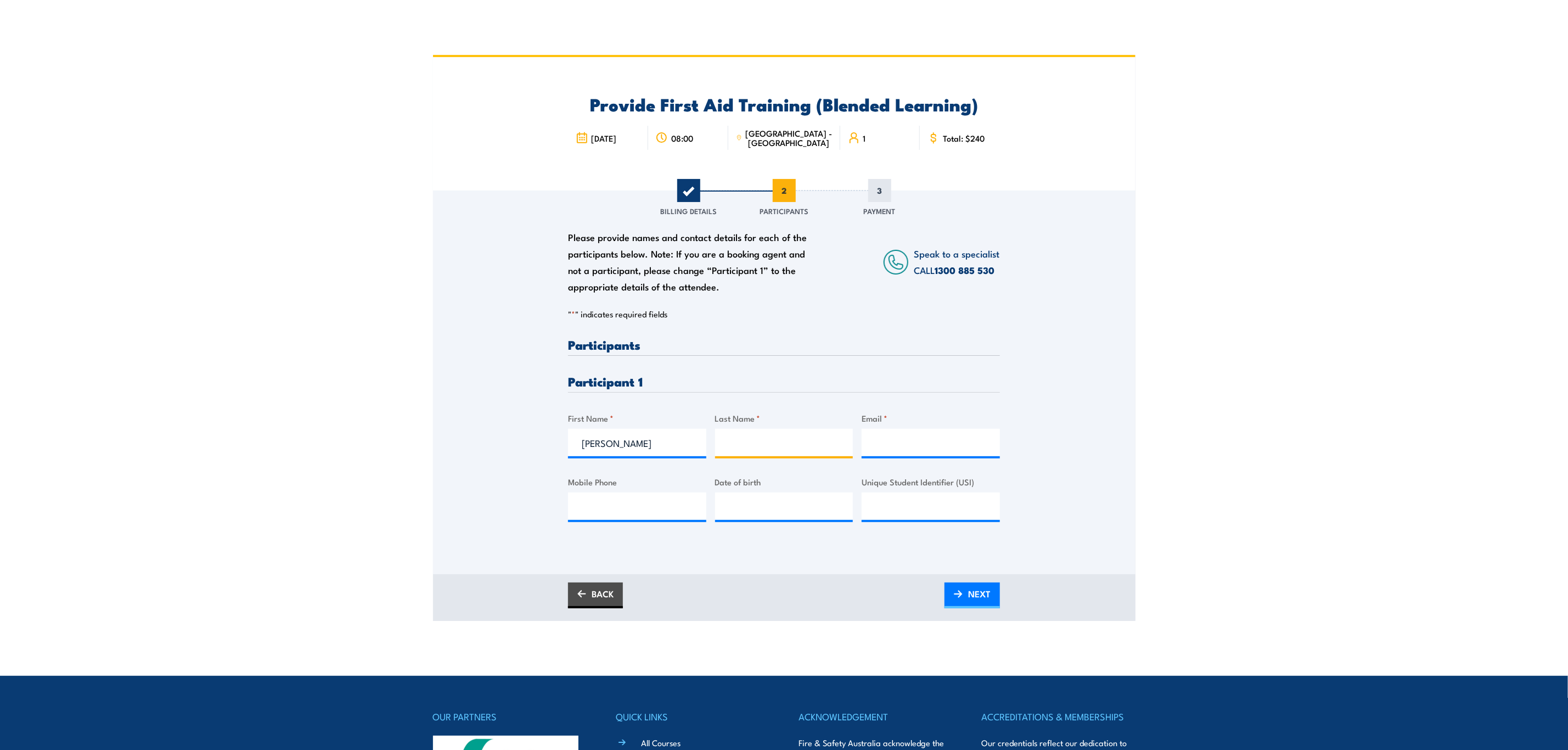
click at [743, 446] on input "Last Name *" at bounding box center [784, 442] width 138 height 27
paste input "Barber"
type input "Barber"
click at [894, 438] on input "Email *" at bounding box center [931, 442] width 138 height 27
type input "h"
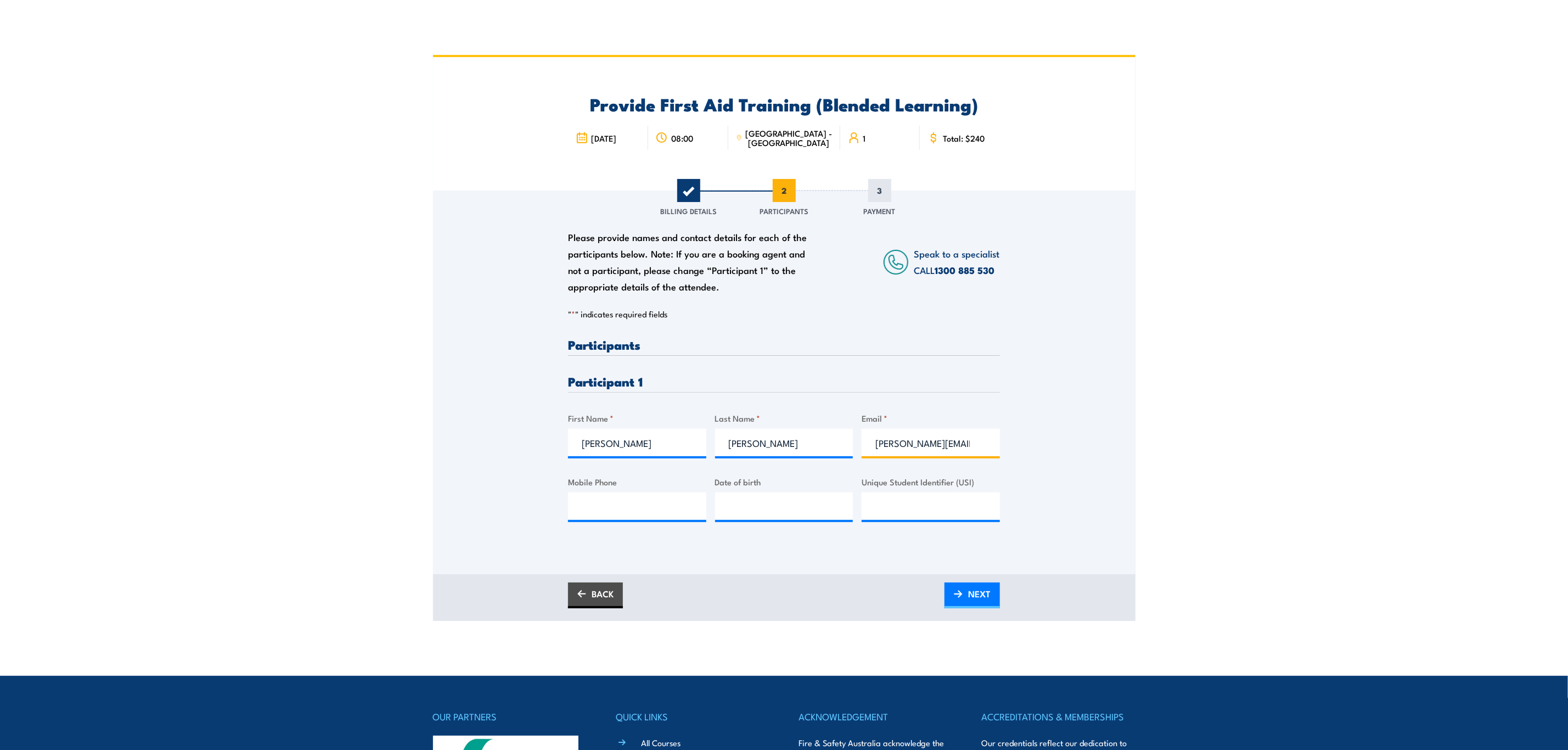
scroll to position [0, 10]
type input "geoff.barber@ventia.com"
click at [617, 509] on input "Mobile Phone" at bounding box center [637, 506] width 138 height 27
type input "0"
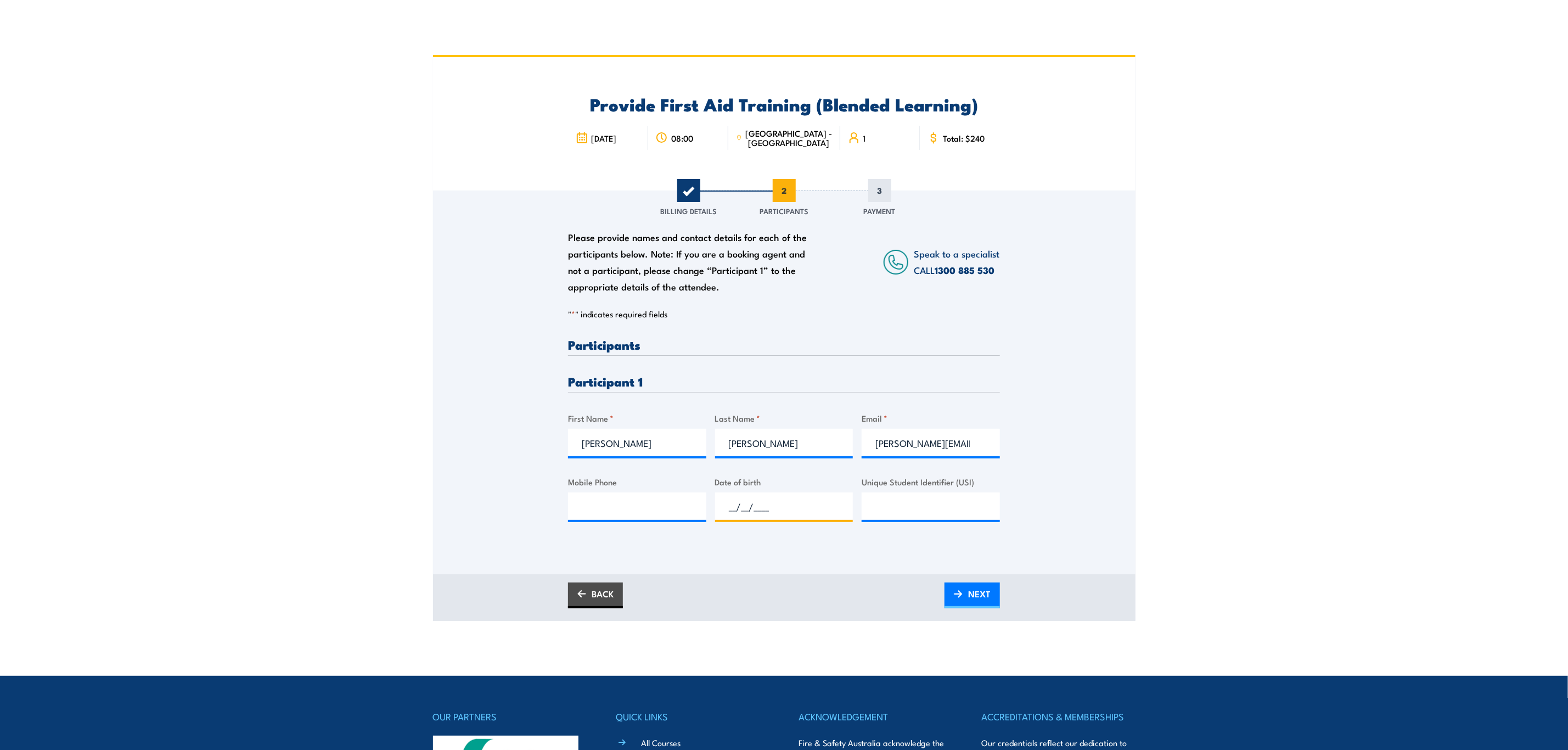
click at [796, 503] on input "__/__/____" at bounding box center [784, 506] width 138 height 27
drag, startPoint x: 789, startPoint y: 503, endPoint x: 664, endPoint y: 507, distance: 125.1
click at [664, 507] on div "Please provide names and contact details for each of the participants below. No…" at bounding box center [784, 438] width 432 height 201
type input "__/__/____"
click at [588, 512] on input "Mobile Phone" at bounding box center [637, 506] width 138 height 27
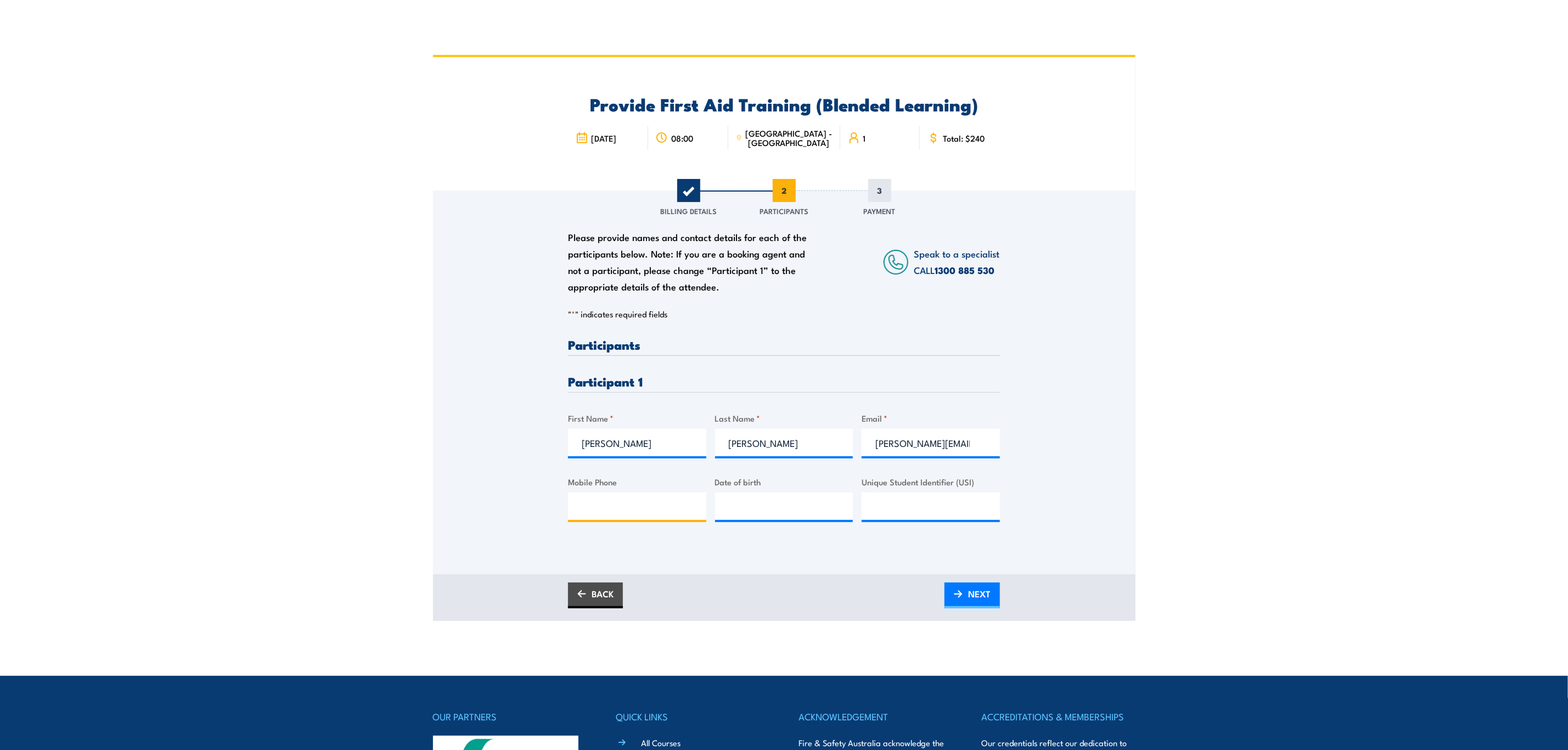
paste input "Barber"
type input "B"
type input "0429565081"
click at [743, 510] on input "__/__/____" at bounding box center [784, 506] width 138 height 27
type input "08/03/1969"
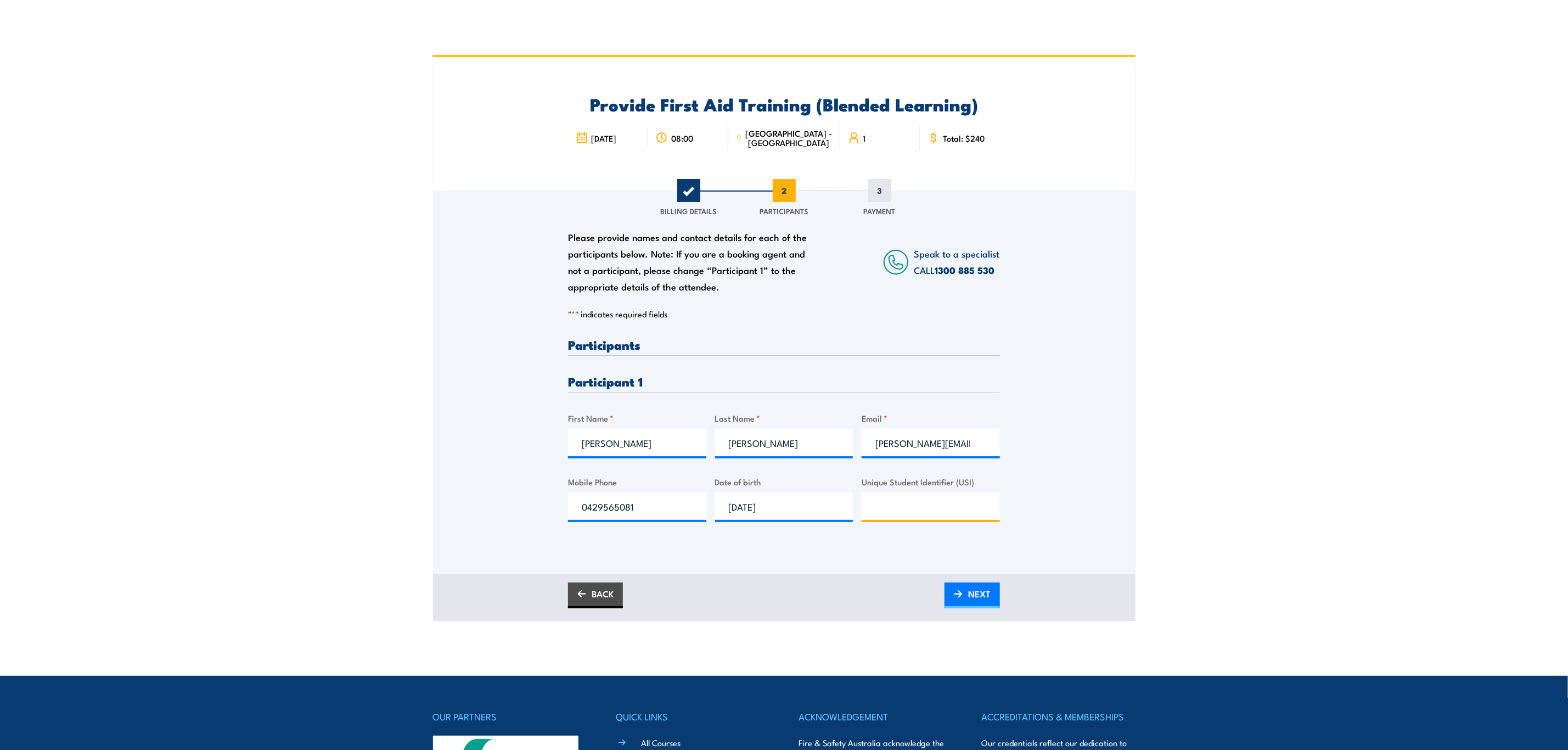
click at [912, 493] on input "Unique Student Identifier (USI)" at bounding box center [931, 506] width 138 height 27
click at [884, 493] on input "Unique Student Identifier (USI)" at bounding box center [931, 506] width 138 height 27
paste input "UYQB22Z8LF"
type input "UYQB22Z8LF"
drag, startPoint x: 974, startPoint y: 591, endPoint x: 964, endPoint y: 591, distance: 10.0
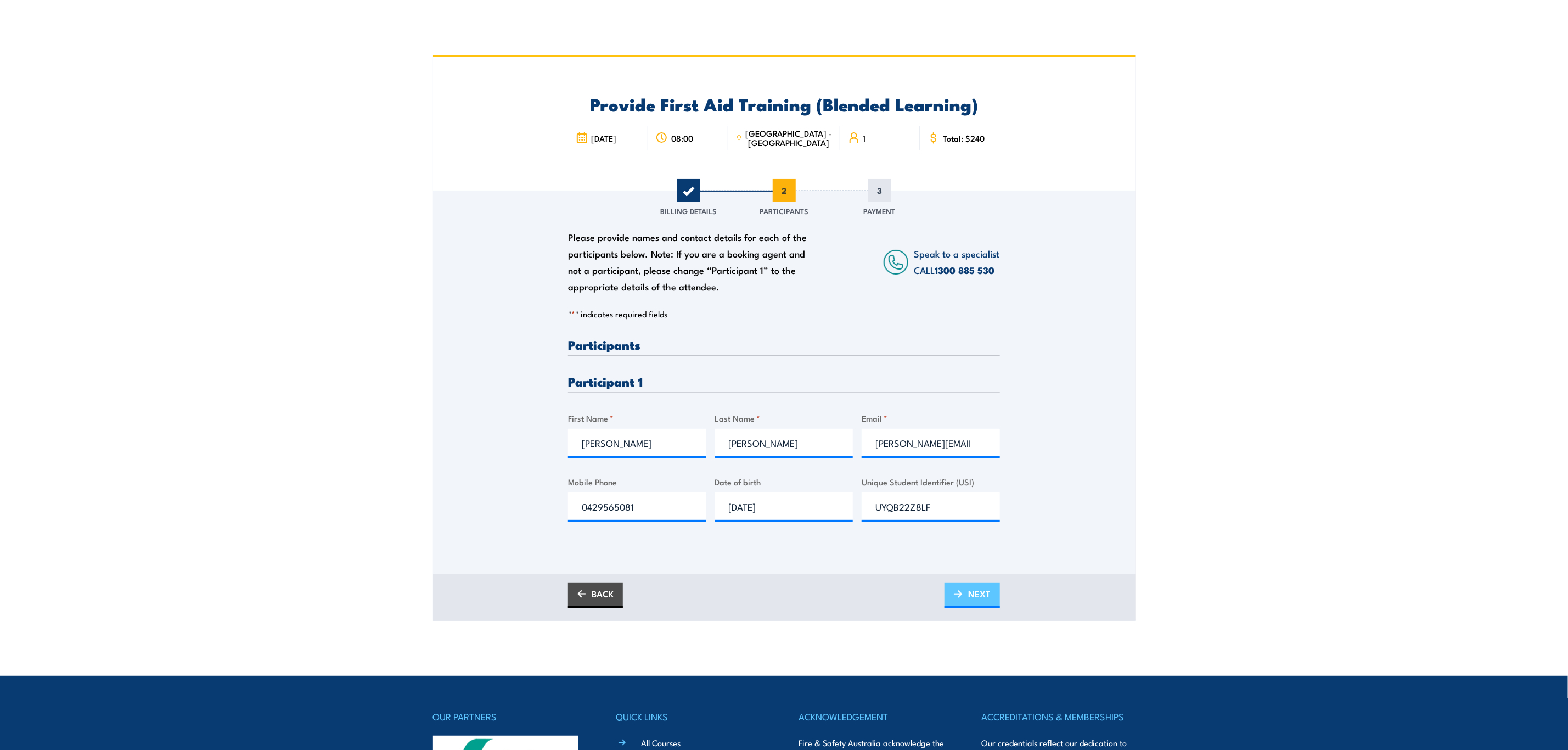
click at [974, 591] on span "NEXT" at bounding box center [979, 594] width 22 height 29
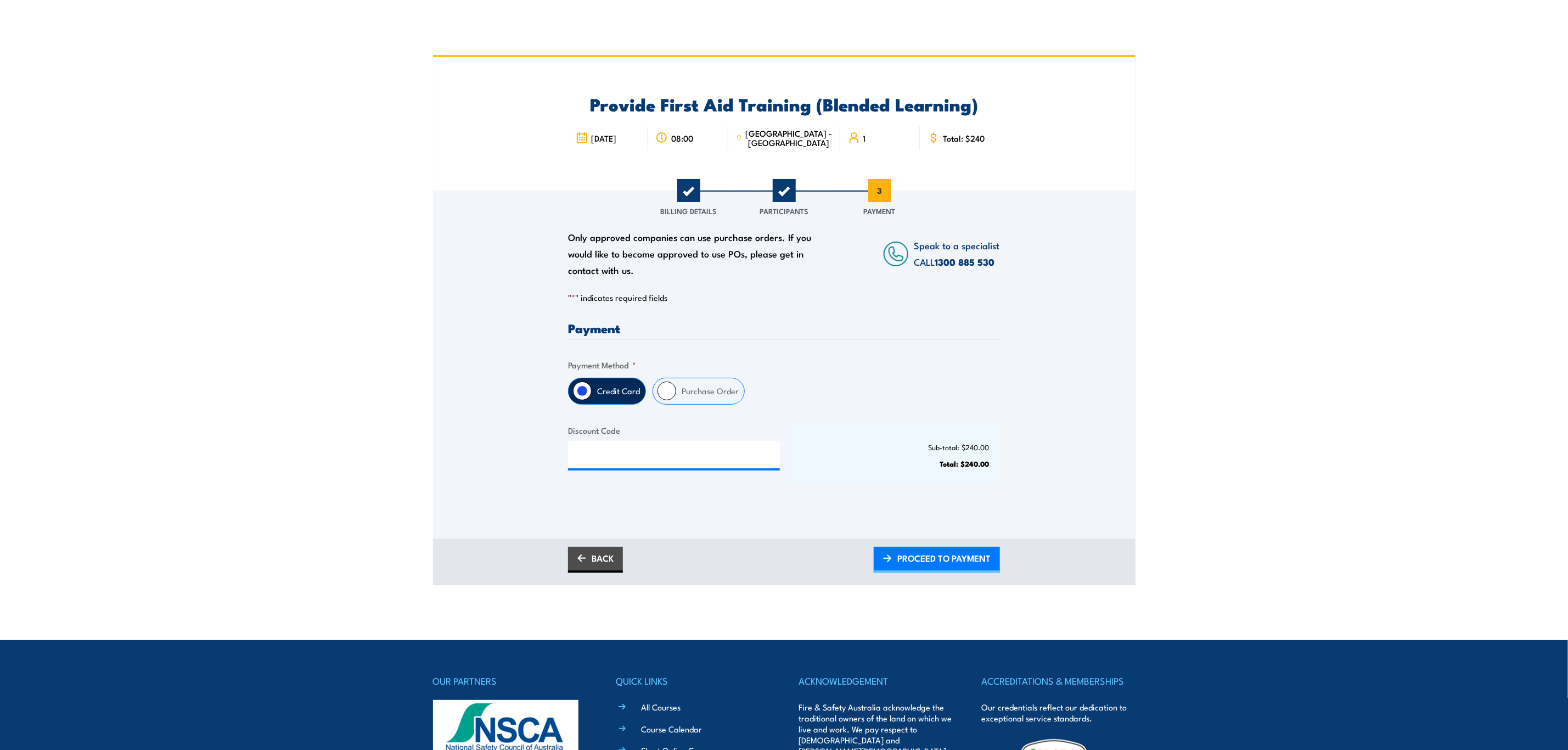
click at [952, 594] on body "Provide First Aid Training (Blended Learning)" at bounding box center [784, 430] width 1568 height 750
click at [691, 373] on fieldset "Payment Method * Credit Card Purchase Order" at bounding box center [784, 381] width 432 height 46
click at [684, 386] on label "Purchase Order" at bounding box center [710, 391] width 68 height 25
click at [676, 386] on input "Purchase Order" at bounding box center [666, 391] width 19 height 19
radio input "true"
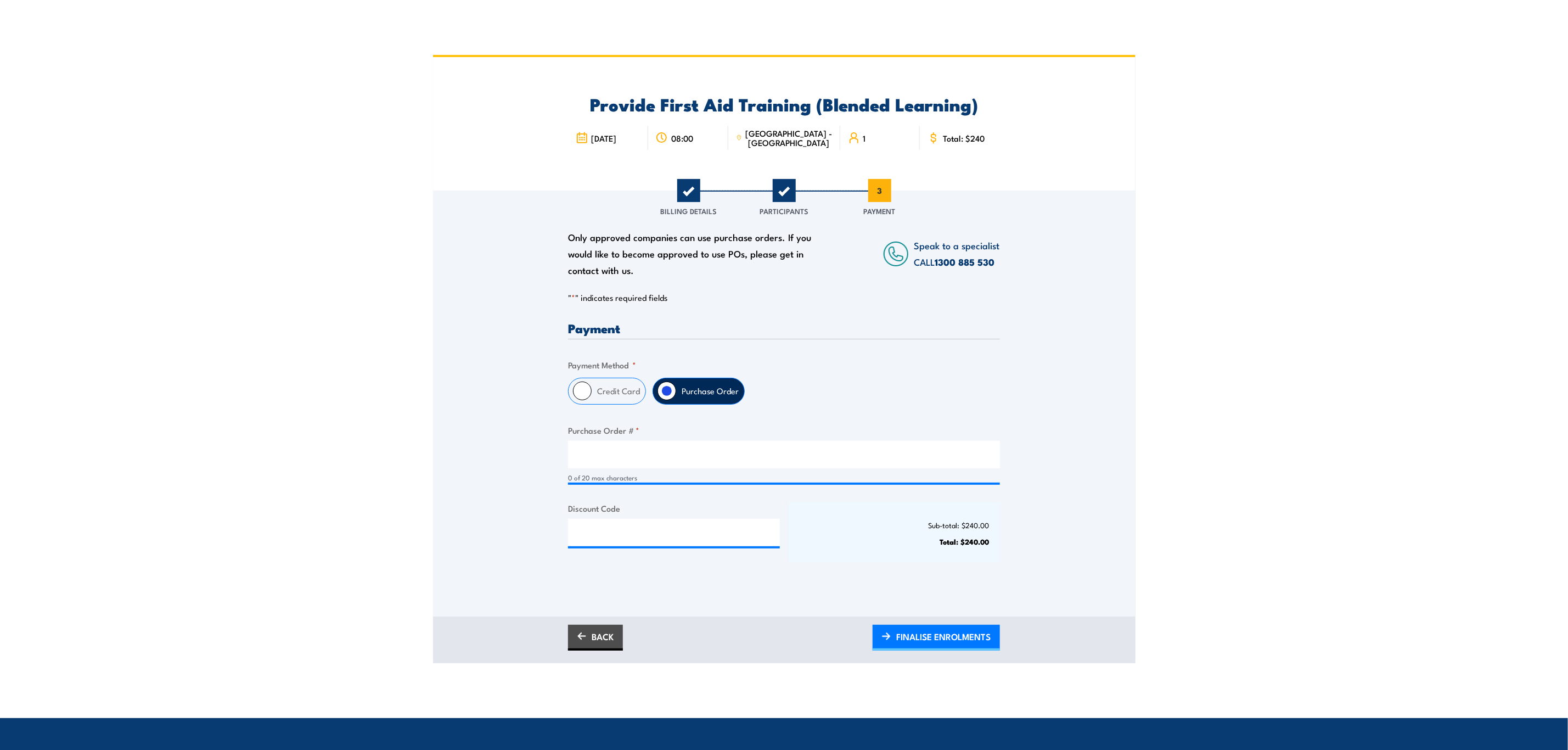
click at [667, 469] on div "0 of 20 max characters" at bounding box center [784, 462] width 432 height 42
click at [655, 450] on input "Purchase Order # *" at bounding box center [784, 455] width 432 height 27
type input "1"
click at [614, 520] on input "Discount Code" at bounding box center [674, 533] width 212 height 27
click at [931, 636] on span "FINALISE ENROLMENTS" at bounding box center [943, 637] width 94 height 29
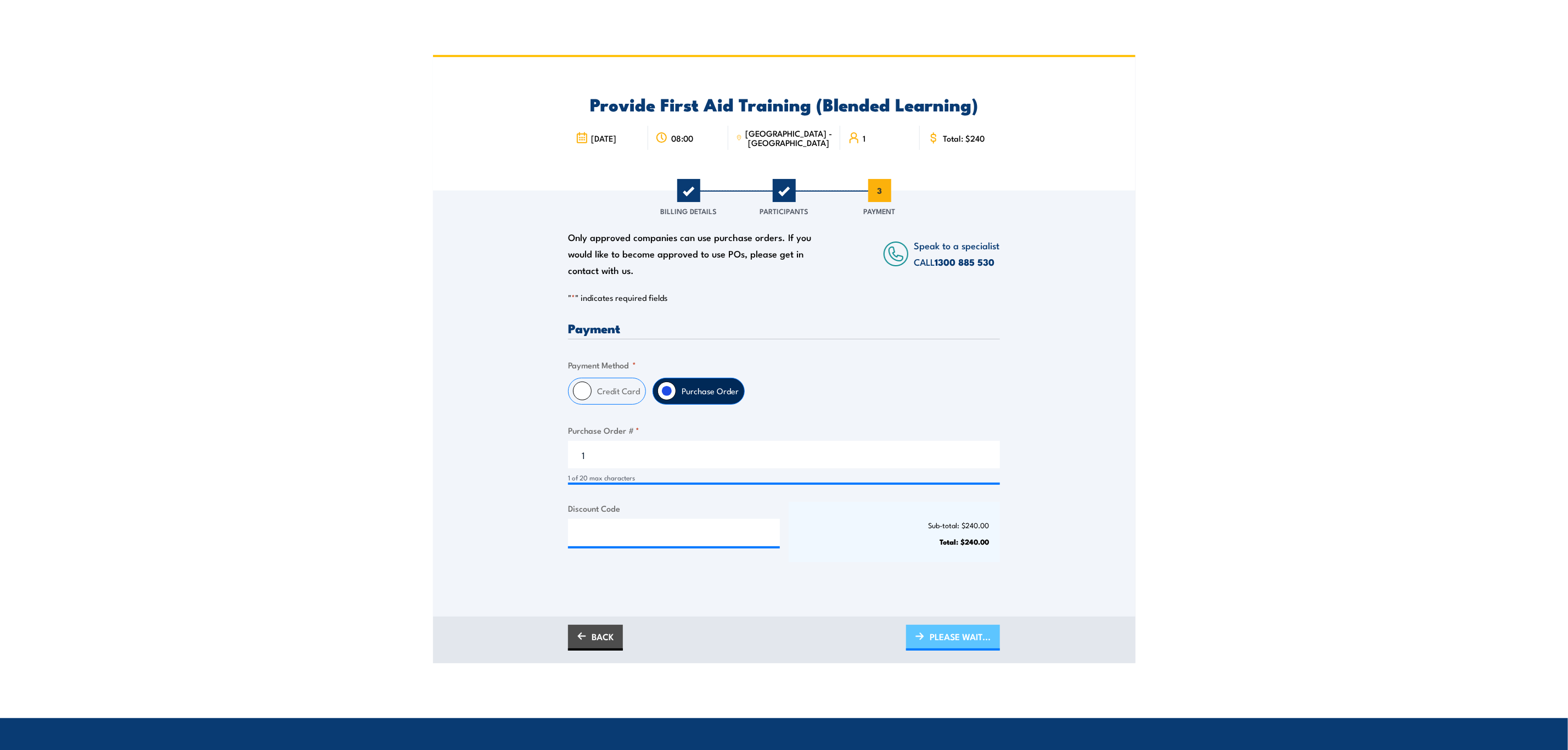
click at [954, 637] on span "PLEASE WAIT..." at bounding box center [960, 637] width 61 height 29
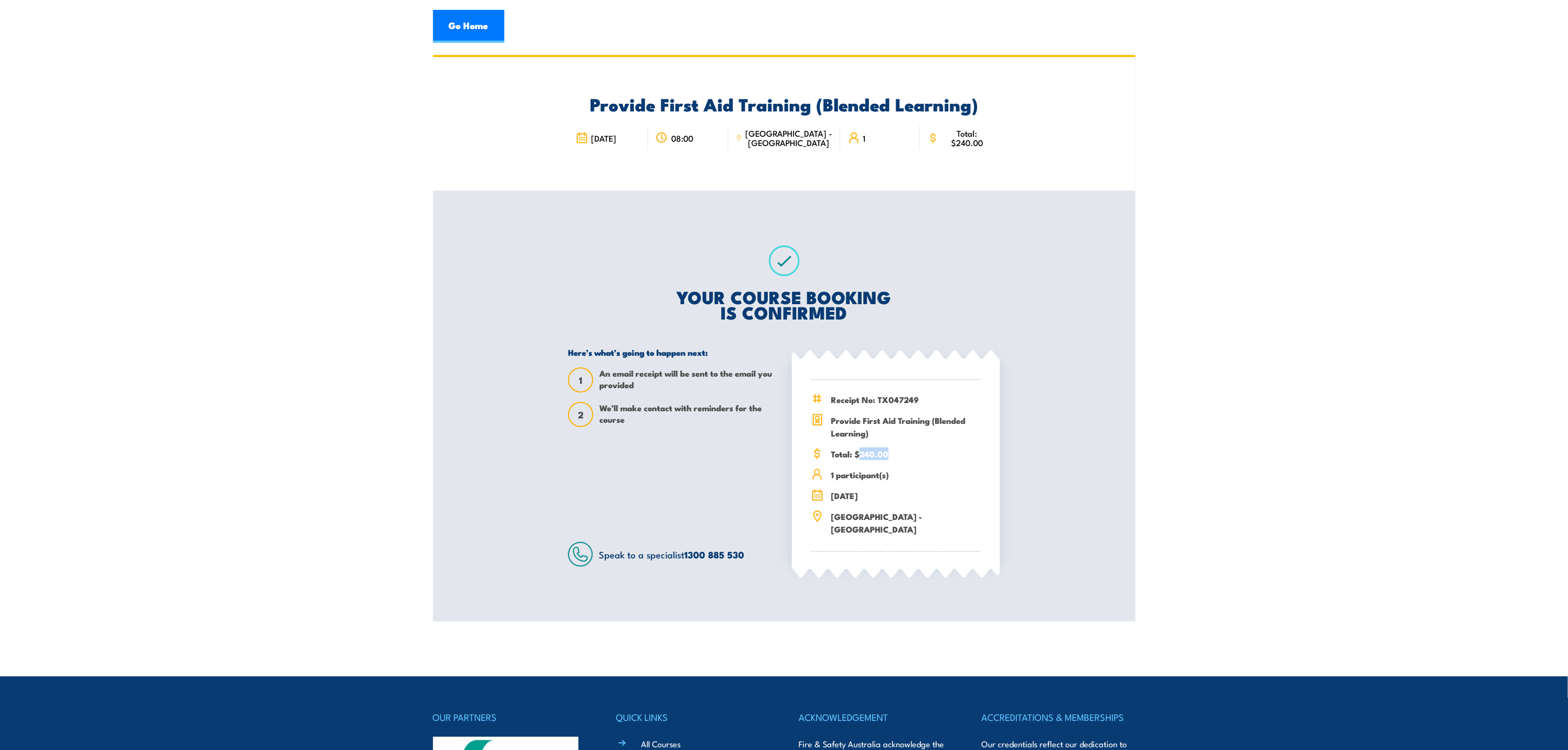
drag, startPoint x: 893, startPoint y: 454, endPoint x: 859, endPoint y: 446, distance: 34.9
click at [859, 447] on span "Total: $240.00" at bounding box center [906, 453] width 150 height 13
copy span "240.00"
